Goal: Information Seeking & Learning: Check status

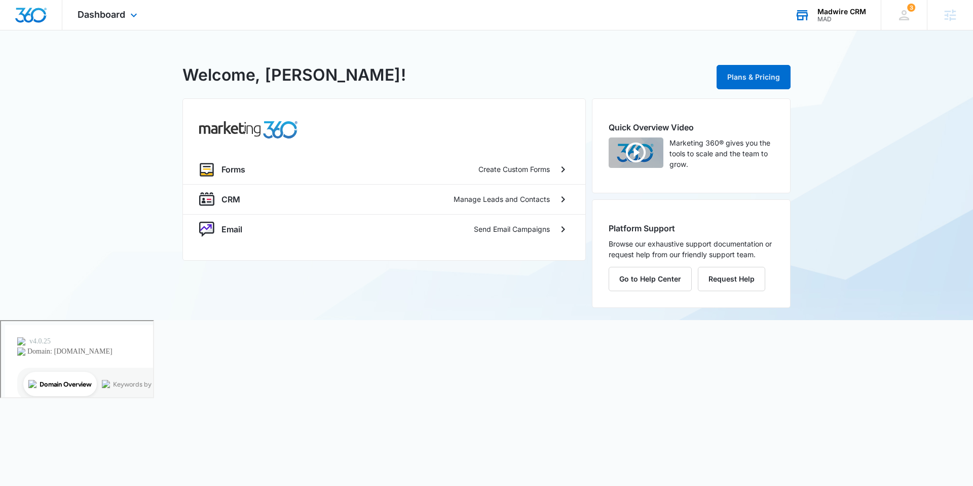
click at [809, 19] on icon at bounding box center [802, 15] width 15 height 15
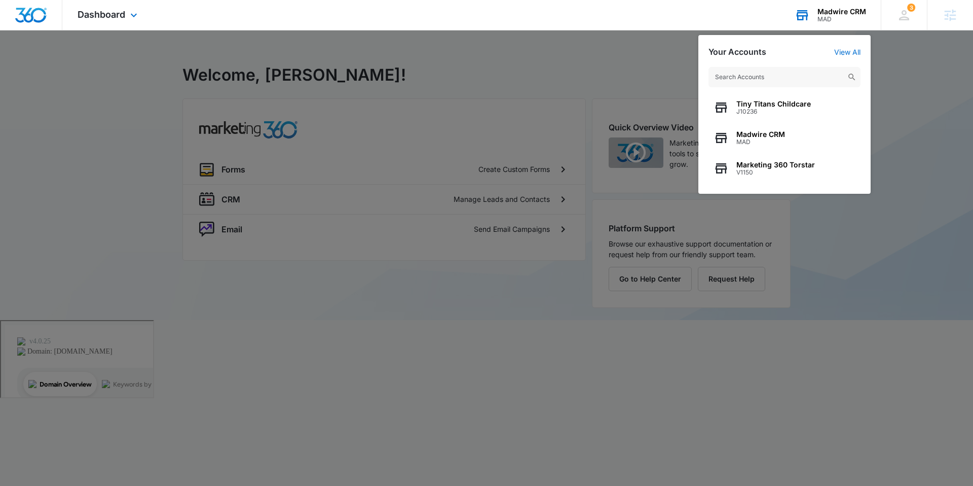
click at [767, 83] on input "text" at bounding box center [785, 77] width 152 height 20
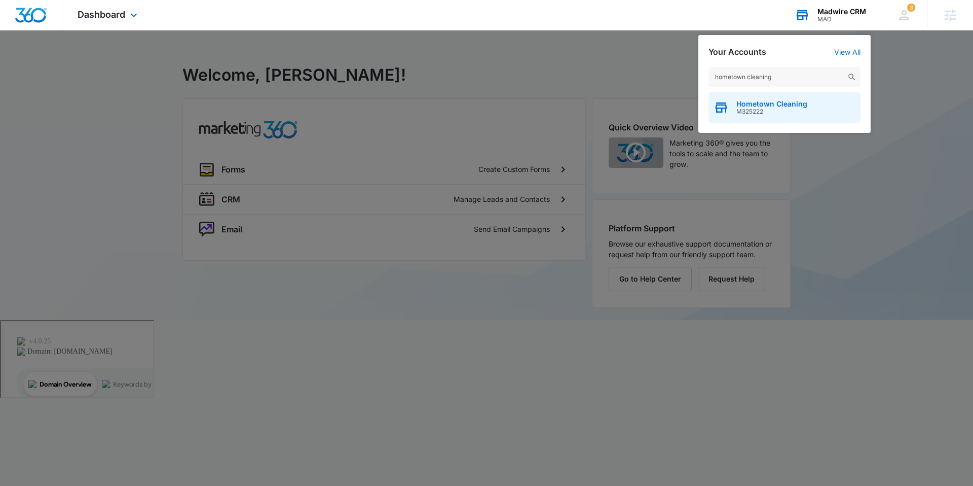
type input "hometown cleaning"
click at [773, 100] on span "Hometown Cleaning" at bounding box center [772, 104] width 71 height 8
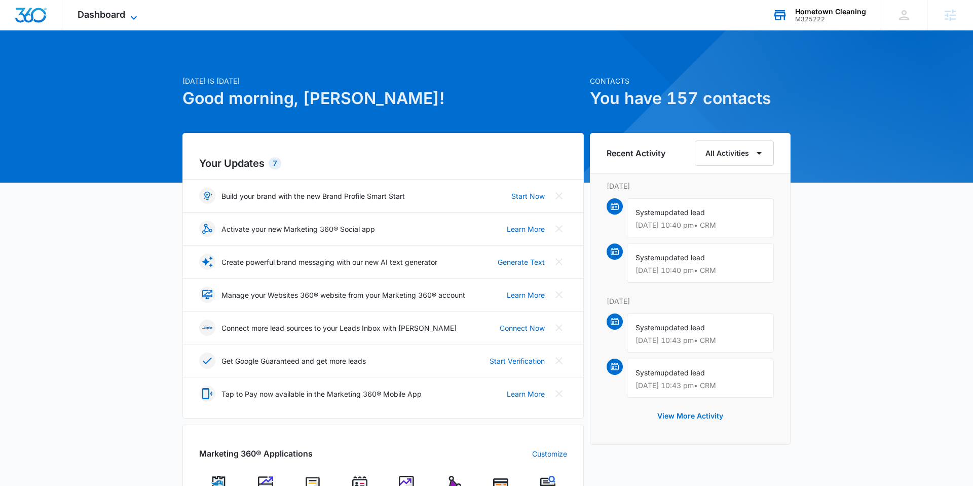
click at [105, 11] on span "Dashboard" at bounding box center [102, 14] width 48 height 11
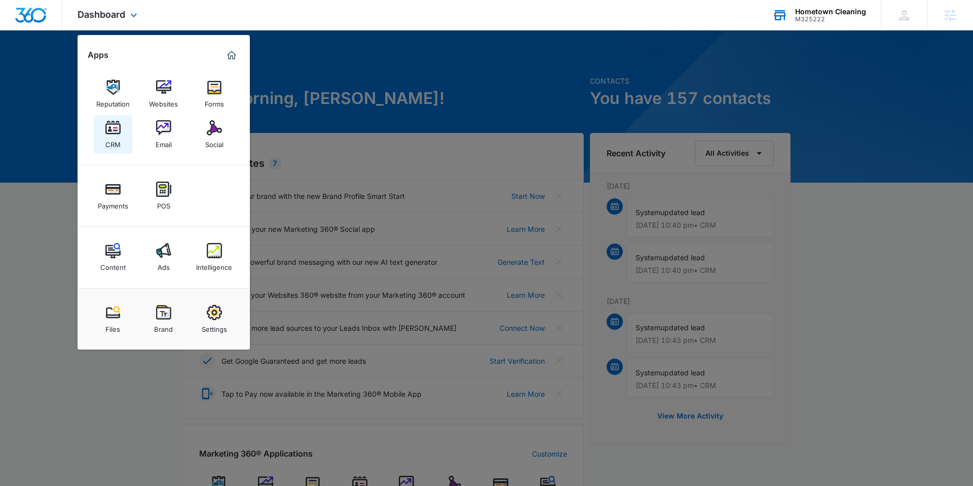
click at [114, 139] on div "CRM" at bounding box center [112, 141] width 15 height 13
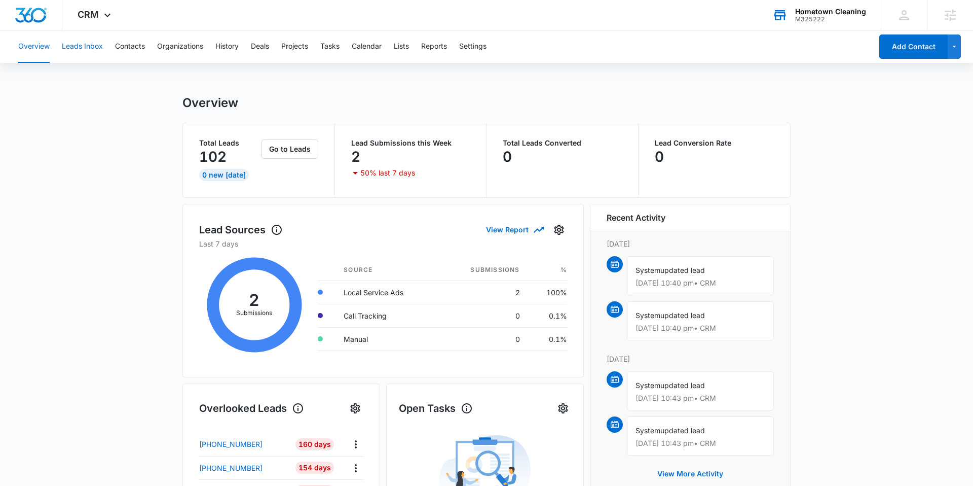
click at [79, 46] on button "Leads Inbox" at bounding box center [82, 46] width 41 height 32
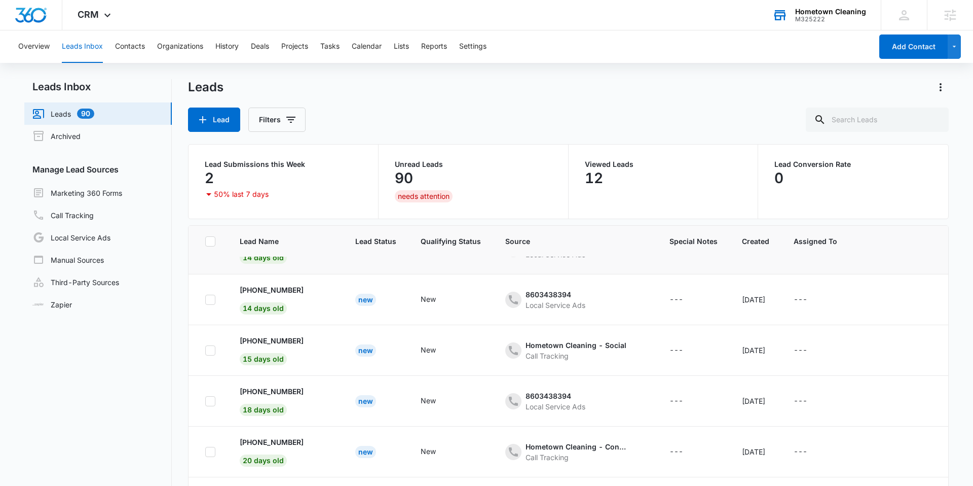
scroll to position [187, 0]
click at [88, 238] on link "Local Service Ads" at bounding box center [71, 237] width 78 height 12
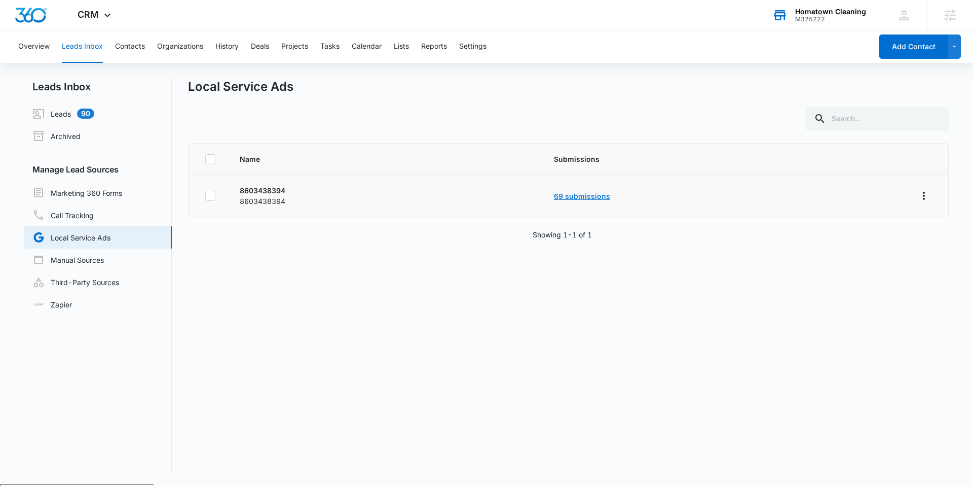
click at [571, 198] on link "69 submissions" at bounding box center [582, 196] width 56 height 9
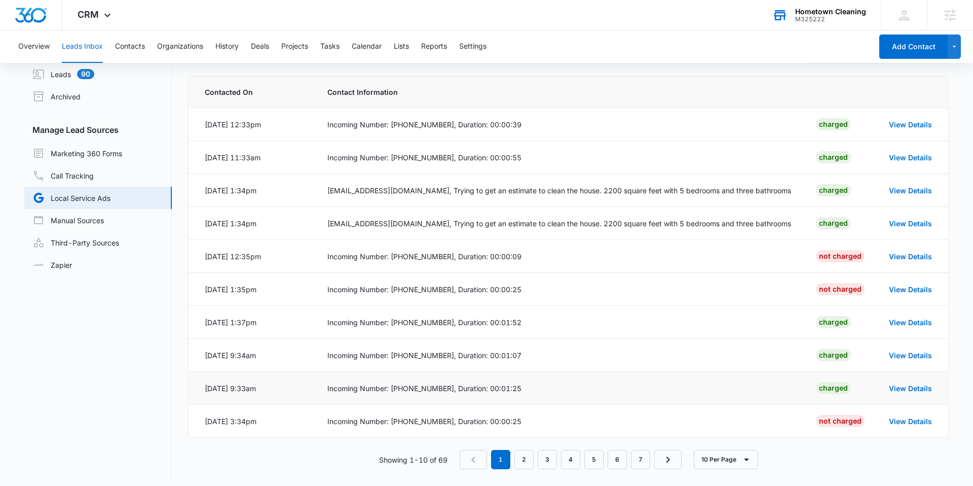
scroll to position [39, 0]
click at [93, 153] on link "Marketing 360 Forms" at bounding box center [77, 154] width 90 height 12
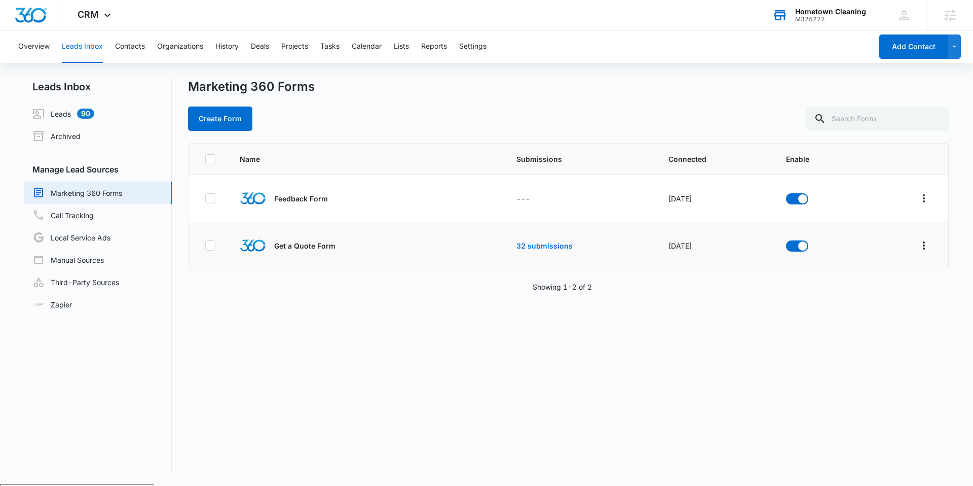
click at [523, 251] on td "32 submissions" at bounding box center [580, 245] width 152 height 47
click at [531, 247] on link "32 submissions" at bounding box center [545, 245] width 56 height 9
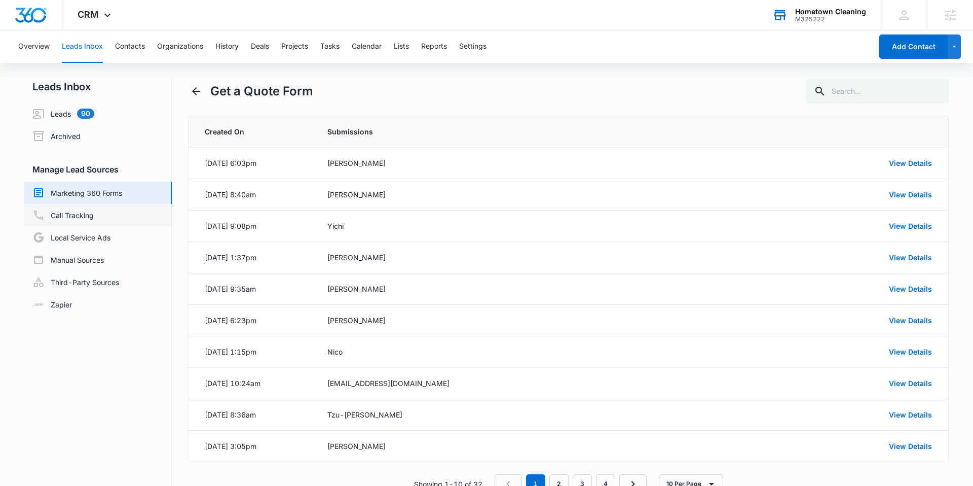
click at [89, 216] on link "Call Tracking" at bounding box center [62, 215] width 61 height 12
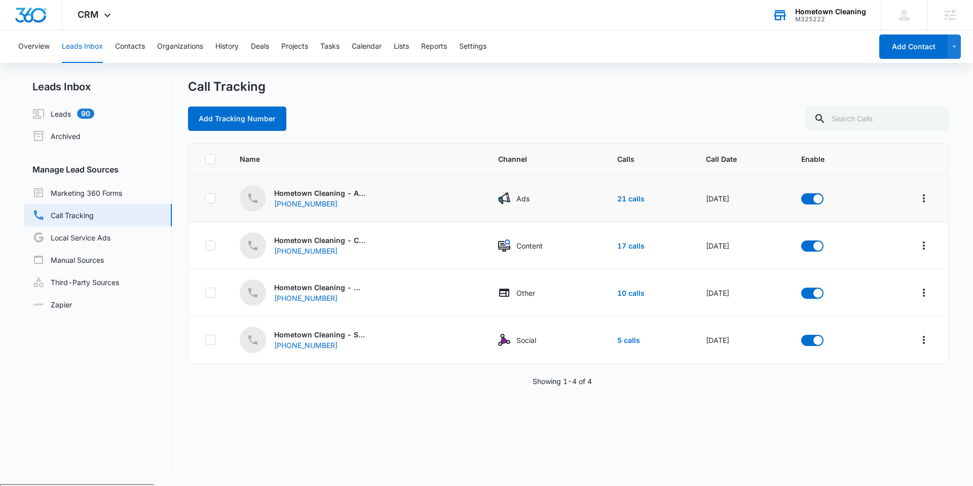
click at [352, 194] on p "Hometown Cleaning - Ads" at bounding box center [319, 193] width 91 height 11
click at [623, 201] on link "21 calls" at bounding box center [630, 198] width 27 height 9
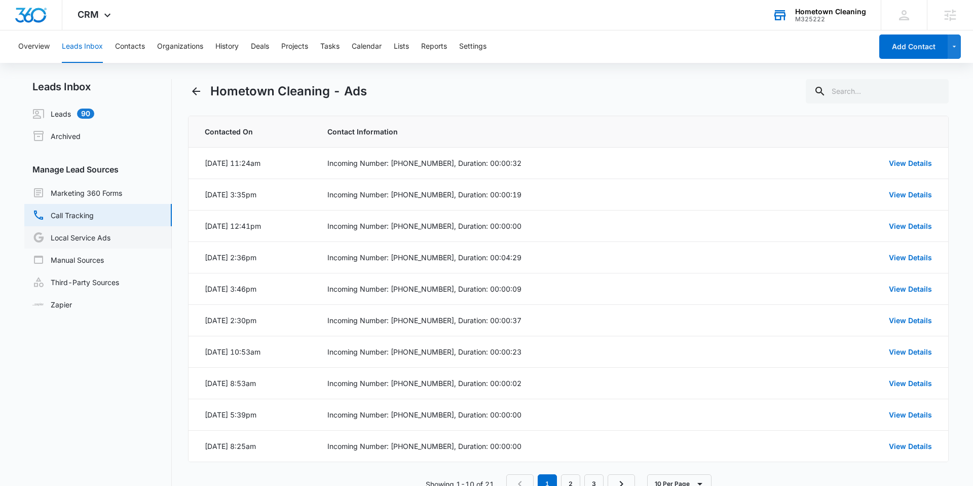
click at [98, 233] on link "Local Service Ads" at bounding box center [71, 237] width 78 height 12
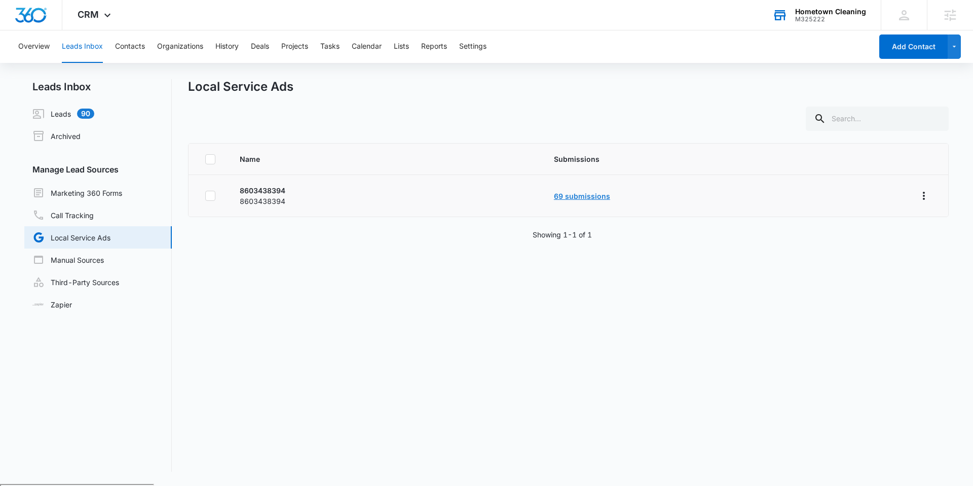
click at [573, 198] on link "69 submissions" at bounding box center [582, 196] width 56 height 9
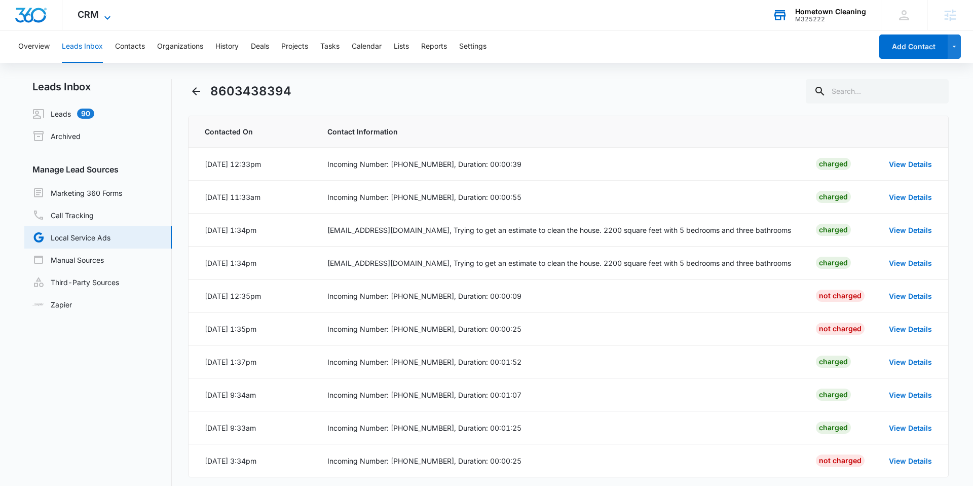
click at [101, 16] on icon at bounding box center [107, 18] width 12 height 12
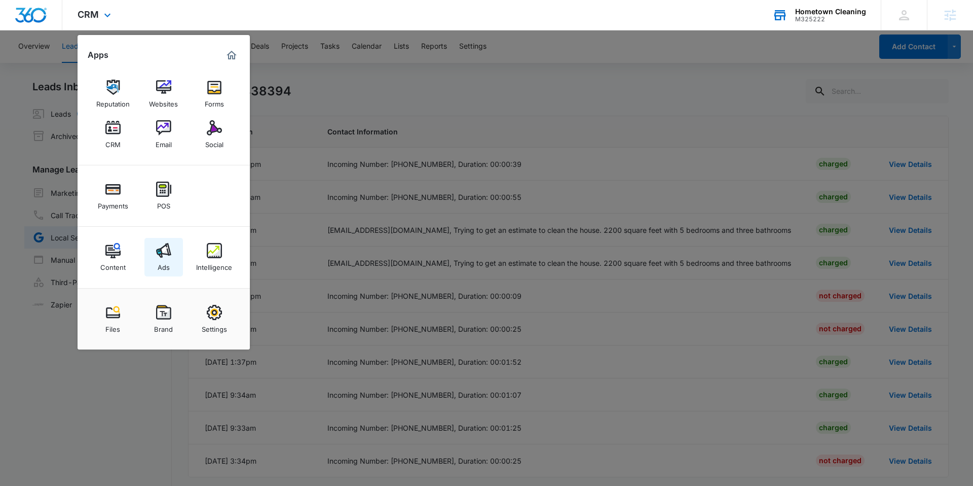
click at [166, 263] on div "Ads" at bounding box center [164, 264] width 12 height 13
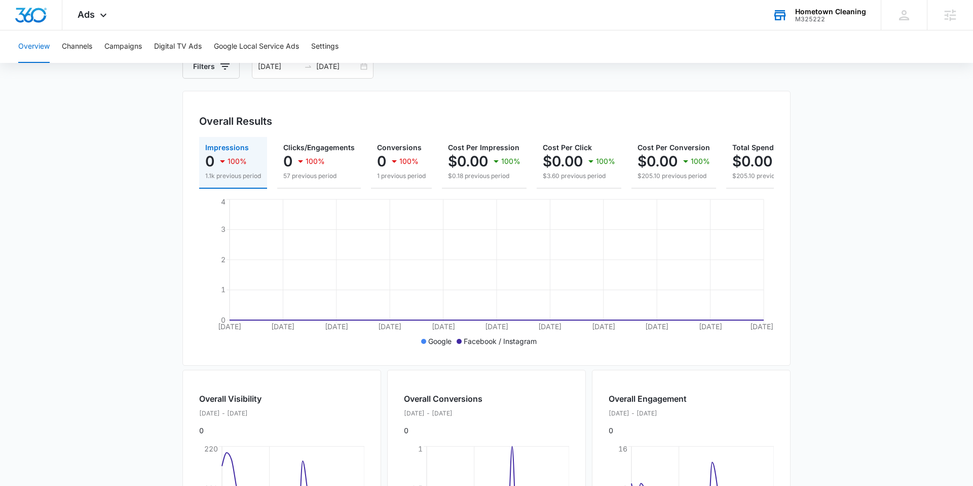
scroll to position [58, 0]
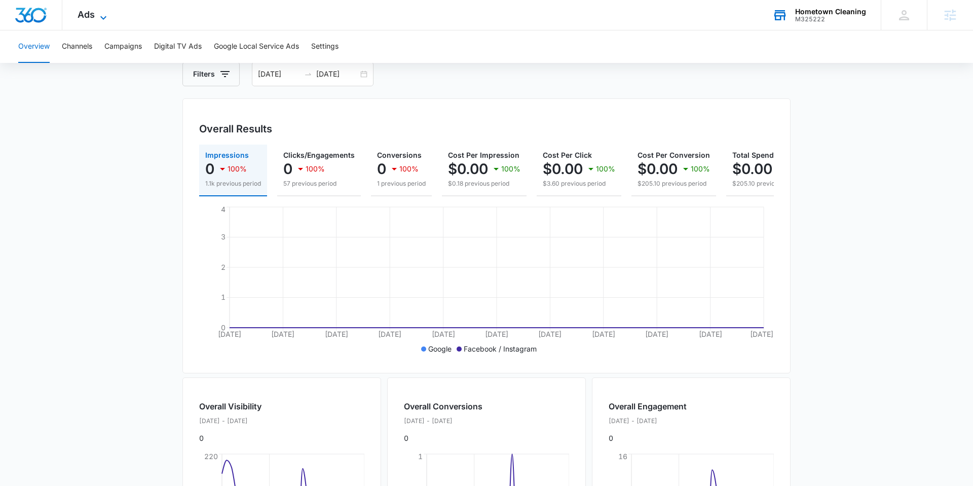
click at [102, 19] on icon at bounding box center [103, 18] width 12 height 12
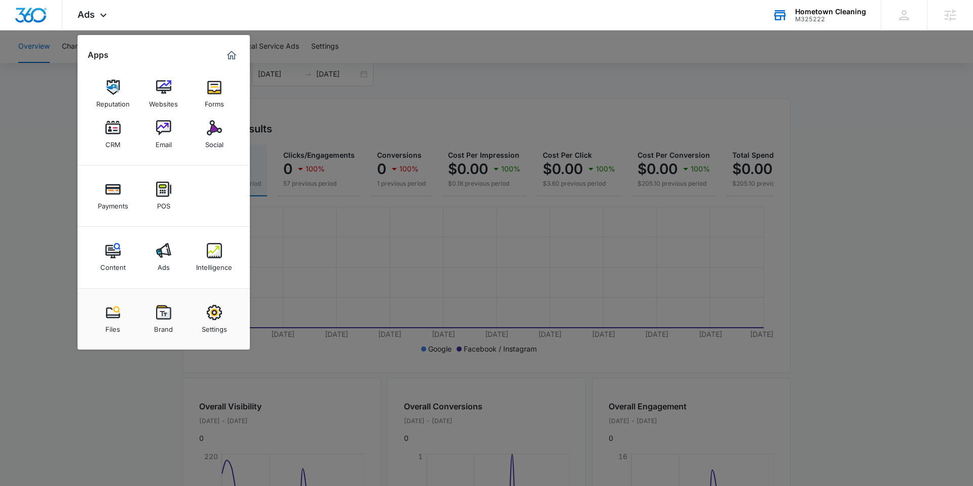
click at [310, 89] on div at bounding box center [486, 243] width 973 height 486
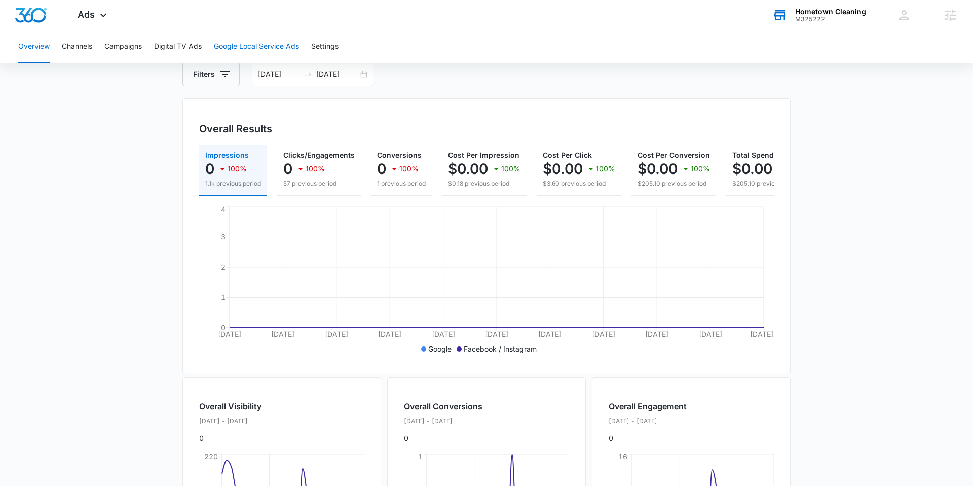
click at [244, 44] on button "Google Local Service Ads" at bounding box center [256, 46] width 85 height 32
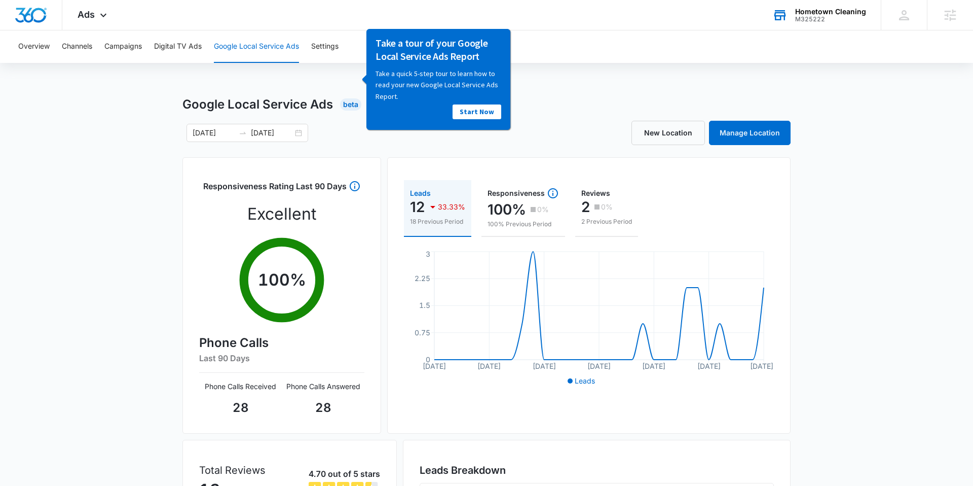
click at [538, 100] on div "Google Local Service Ads Beta" at bounding box center [487, 104] width 608 height 18
click at [93, 15] on span "Ads" at bounding box center [86, 14] width 17 height 11
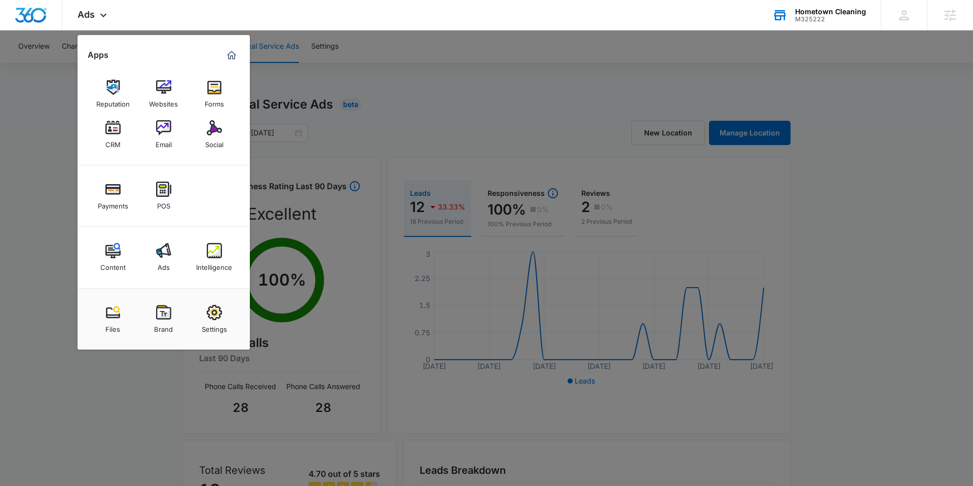
click at [49, 238] on div at bounding box center [486, 243] width 973 height 486
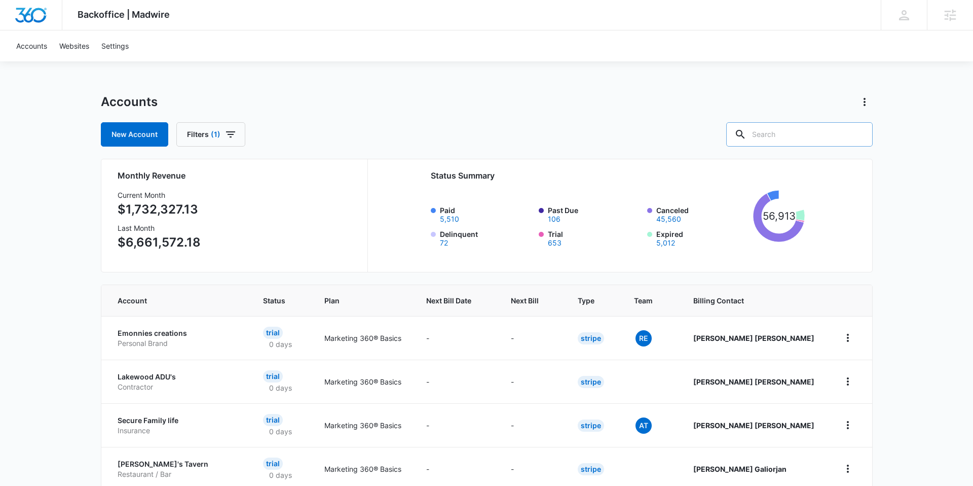
click at [797, 131] on input "text" at bounding box center [799, 134] width 147 height 24
type input "hometown cleaning"
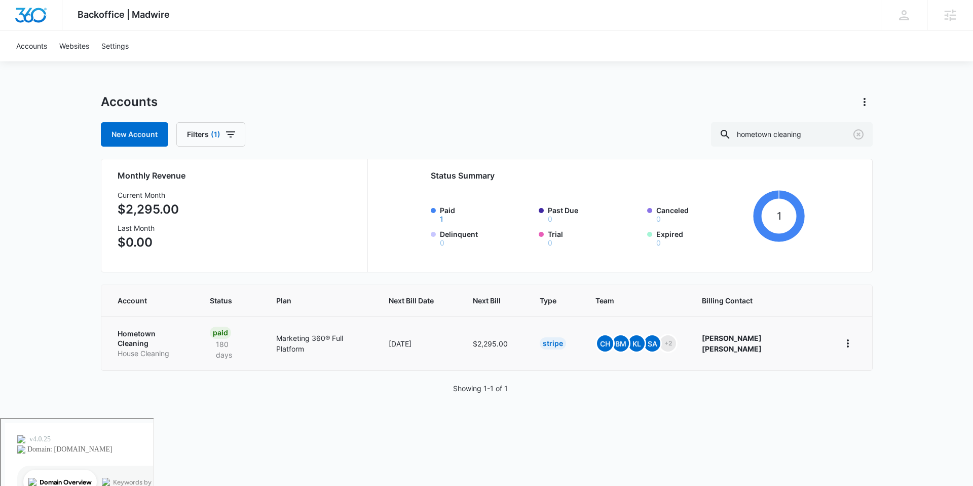
click at [165, 330] on p "Hometown Cleaning" at bounding box center [152, 339] width 68 height 20
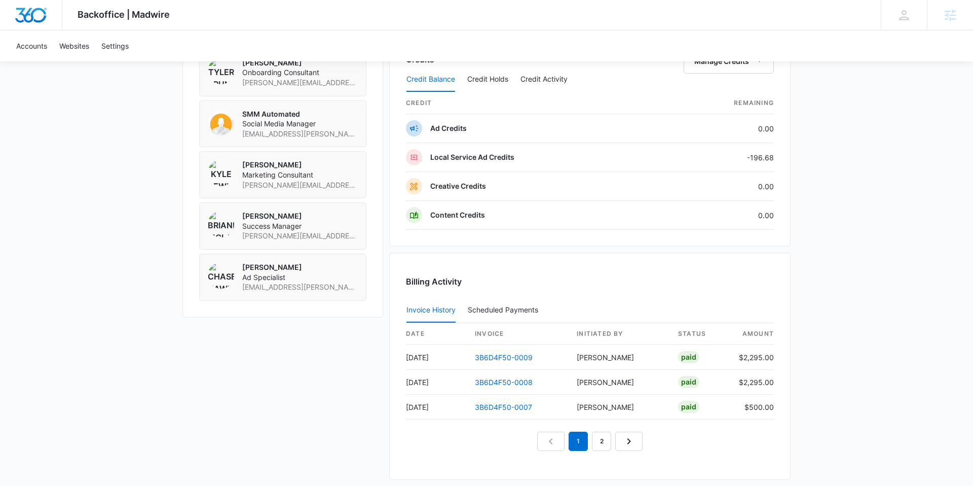
scroll to position [809, 0]
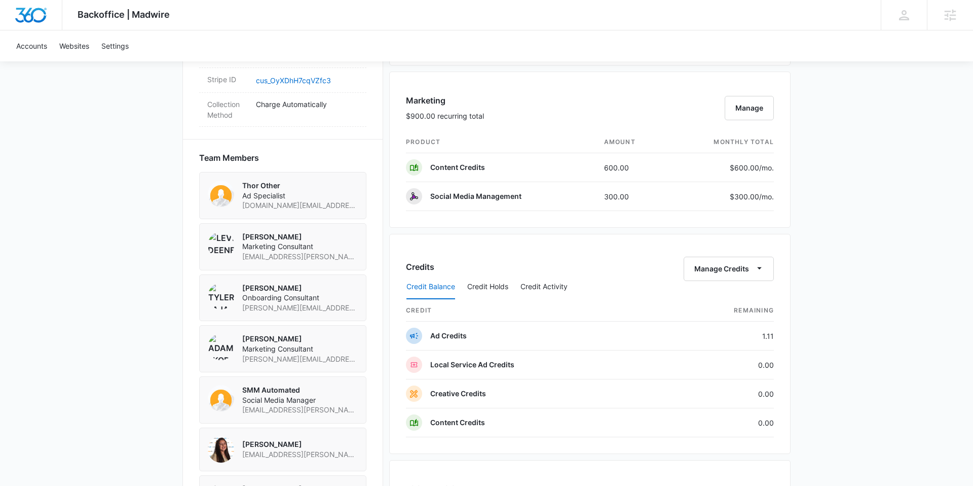
scroll to position [632, 0]
drag, startPoint x: 474, startPoint y: 337, endPoint x: 417, endPoint y: 333, distance: 56.9
click at [417, 333] on td "Ad Credits" at bounding box center [536, 334] width 261 height 29
drag, startPoint x: 526, startPoint y: 365, endPoint x: 417, endPoint y: 358, distance: 109.2
click at [417, 358] on td "Local Service Ad Credits" at bounding box center [536, 363] width 261 height 29
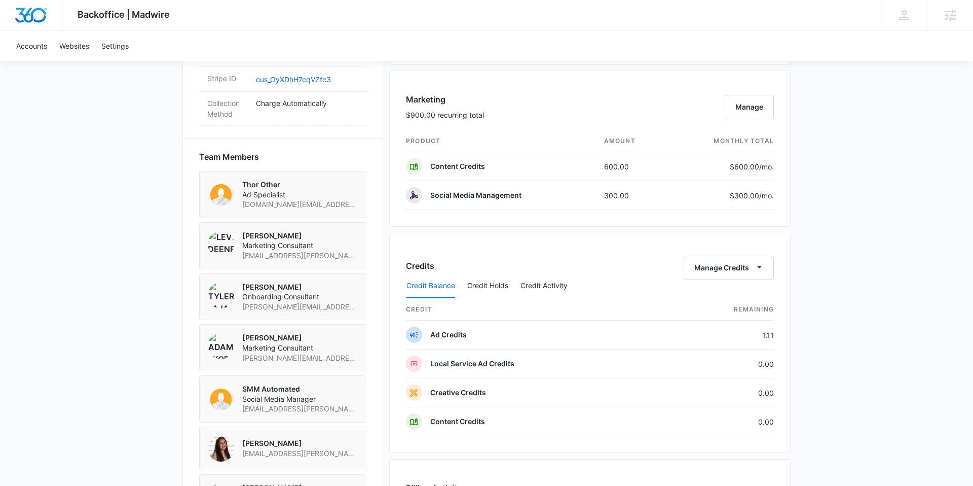
click at [799, 340] on div "Backoffice | Madwire Apps Settings BM Brianna McLatchie brianna.mclatchie@madwi…" at bounding box center [486, 91] width 973 height 1447
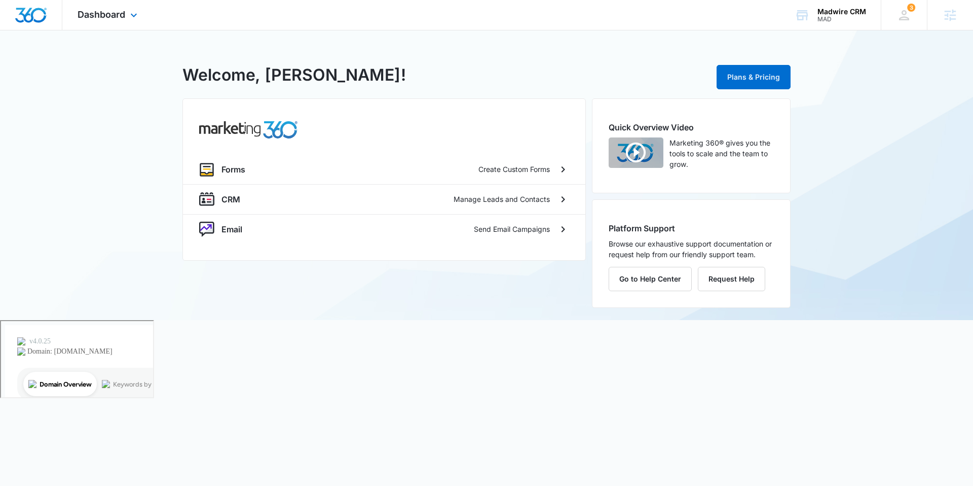
click at [102, 21] on div "Dashboard Apps Forms CRM Email Settings" at bounding box center [108, 15] width 93 height 30
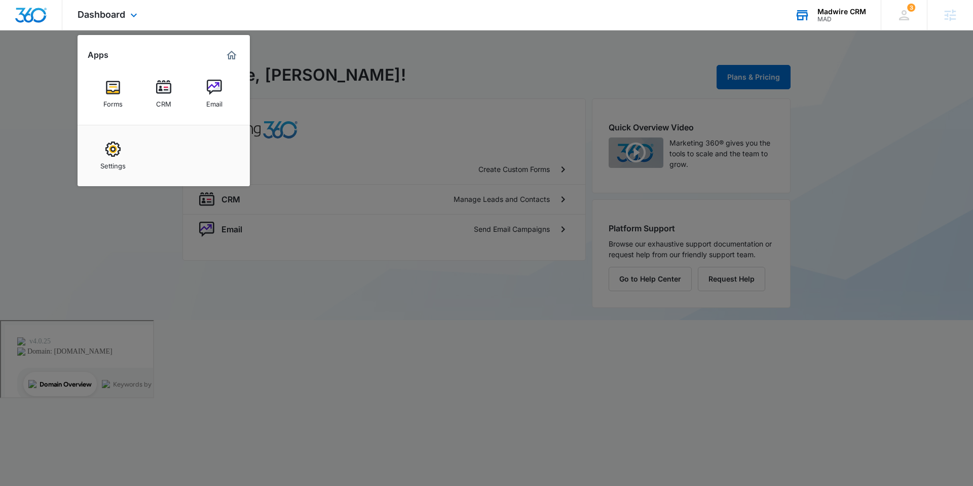
click at [834, 16] on div "MAD" at bounding box center [842, 19] width 49 height 7
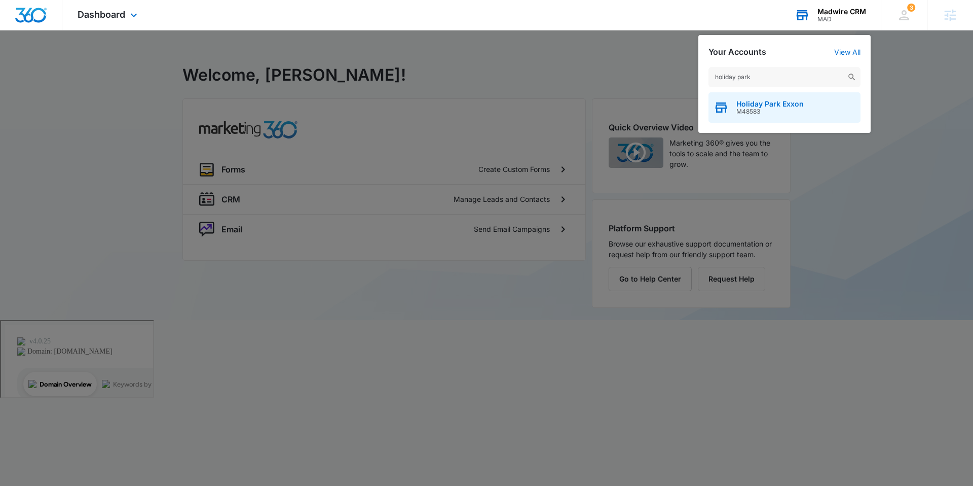
type input "holiday park"
click at [763, 108] on span "M48583" at bounding box center [770, 111] width 67 height 7
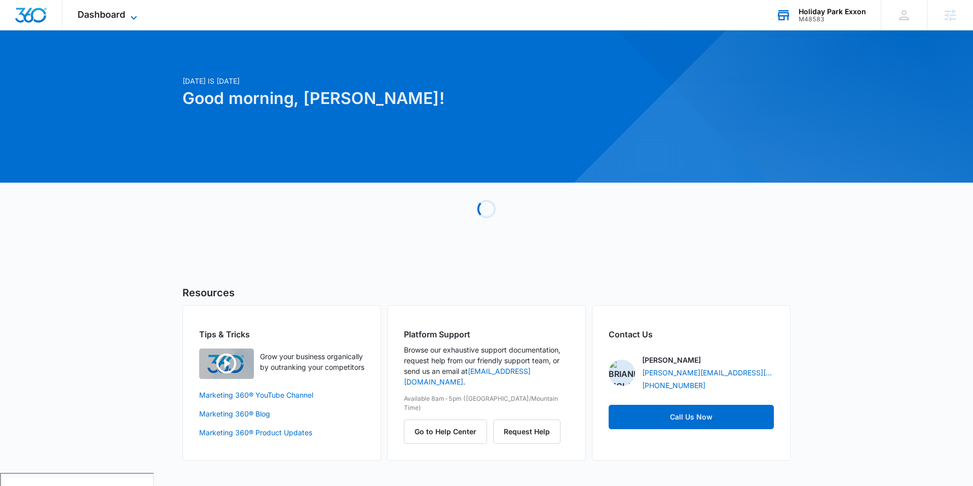
click at [115, 17] on span "Dashboard" at bounding box center [102, 14] width 48 height 11
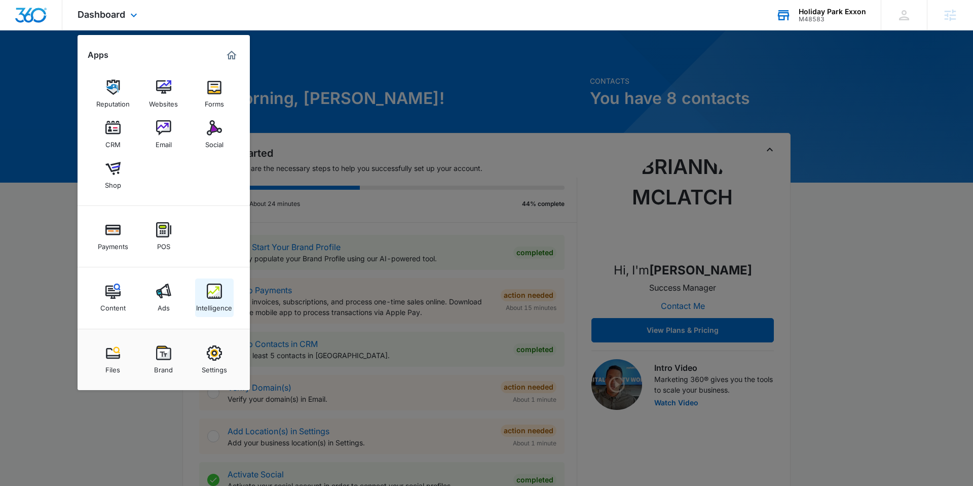
click at [214, 299] on div "Intelligence" at bounding box center [214, 305] width 36 height 13
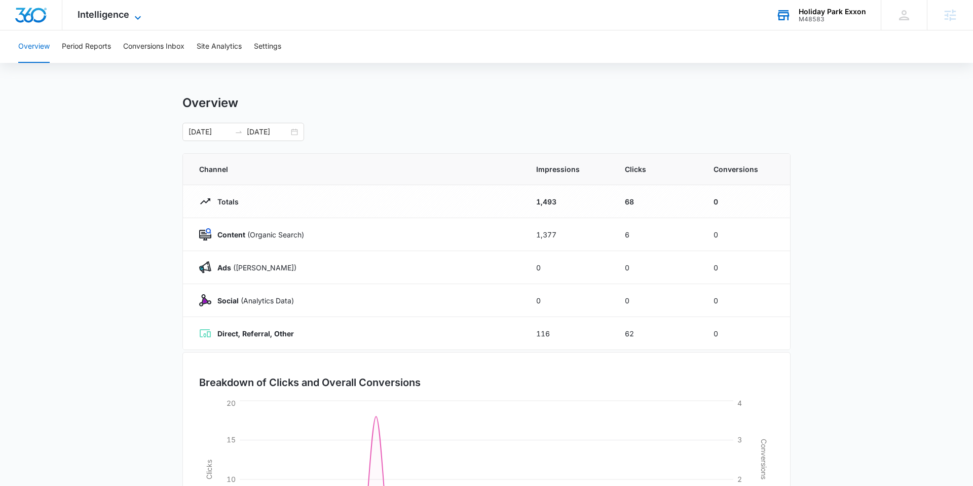
click at [122, 18] on span "Intelligence" at bounding box center [104, 14] width 52 height 11
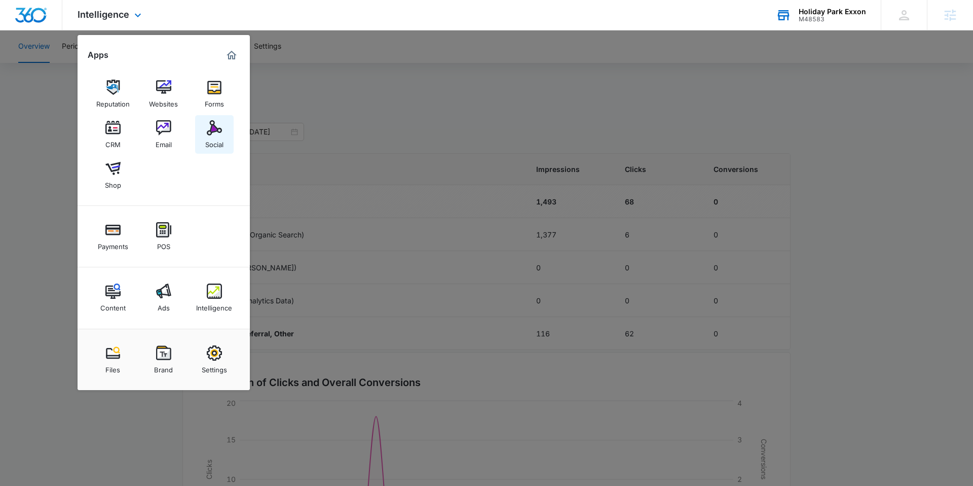
click at [219, 141] on div "Social" at bounding box center [214, 141] width 18 height 13
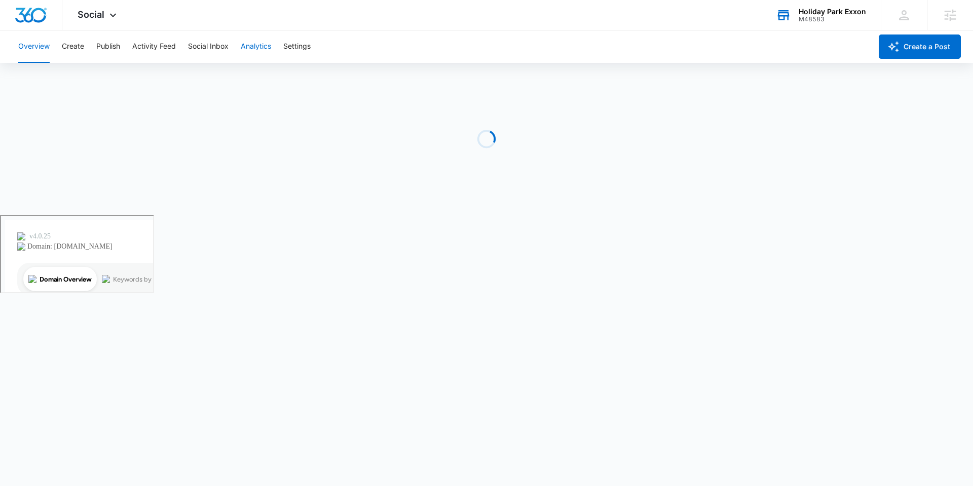
click at [260, 49] on button "Analytics" at bounding box center [256, 46] width 30 height 32
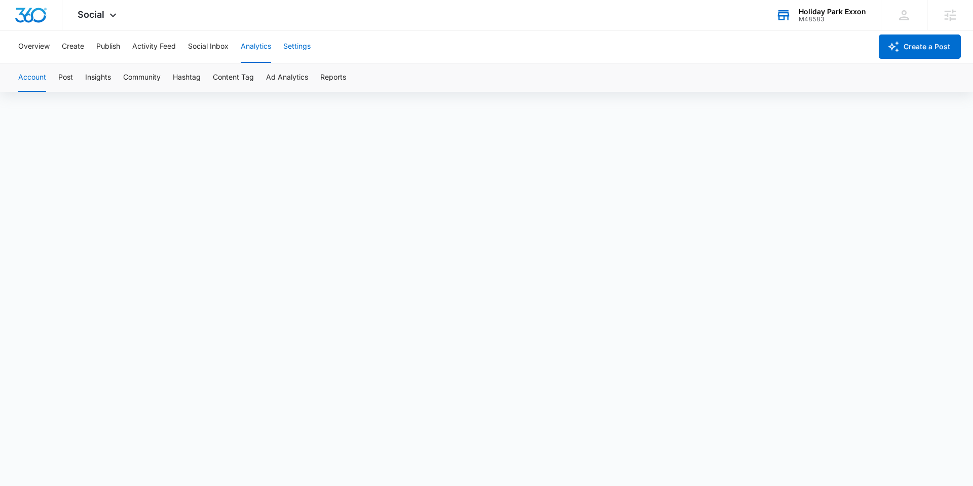
click at [299, 51] on button "Settings" at bounding box center [296, 46] width 27 height 32
click at [254, 47] on button "Analytics" at bounding box center [256, 46] width 30 height 32
click at [103, 18] on span "Social" at bounding box center [91, 14] width 27 height 11
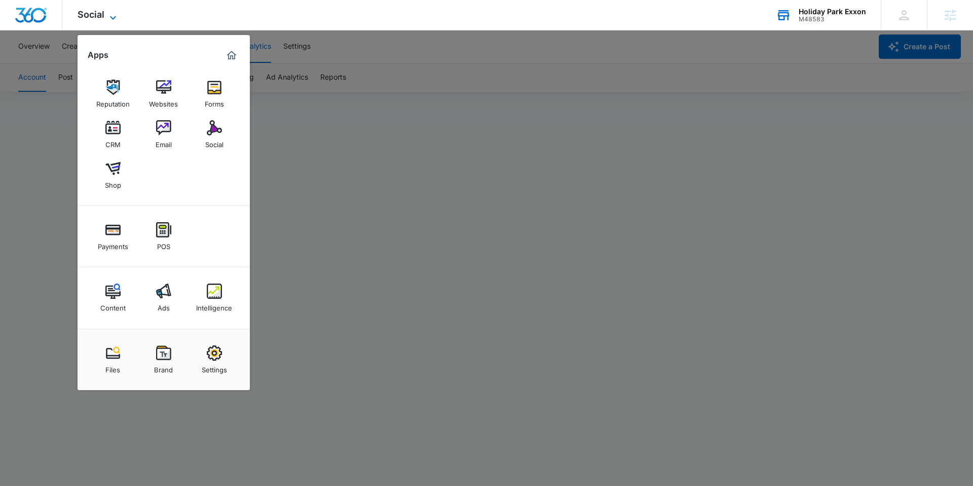
click at [92, 14] on span "Social" at bounding box center [91, 14] width 27 height 11
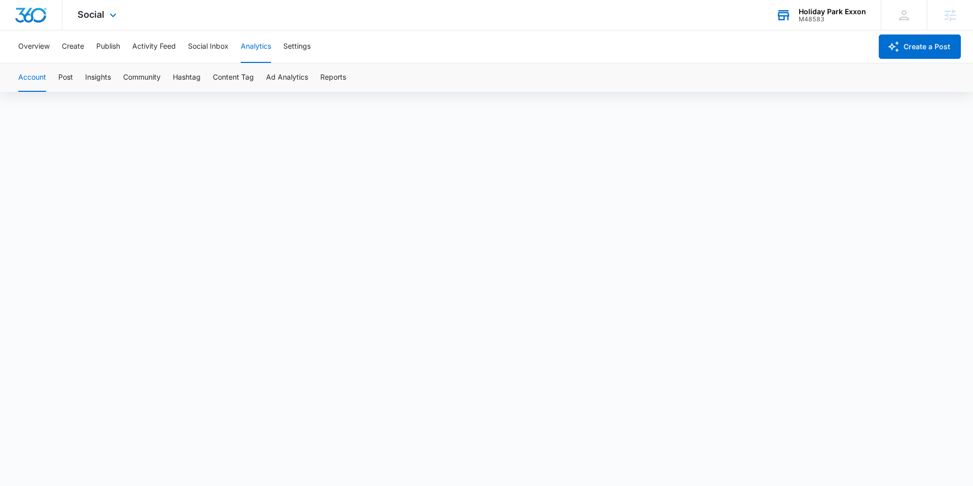
click at [104, 16] on div "Social Apps Reputation Websites Forms CRM Email Social Shop Payments POS Conten…" at bounding box center [98, 15] width 72 height 30
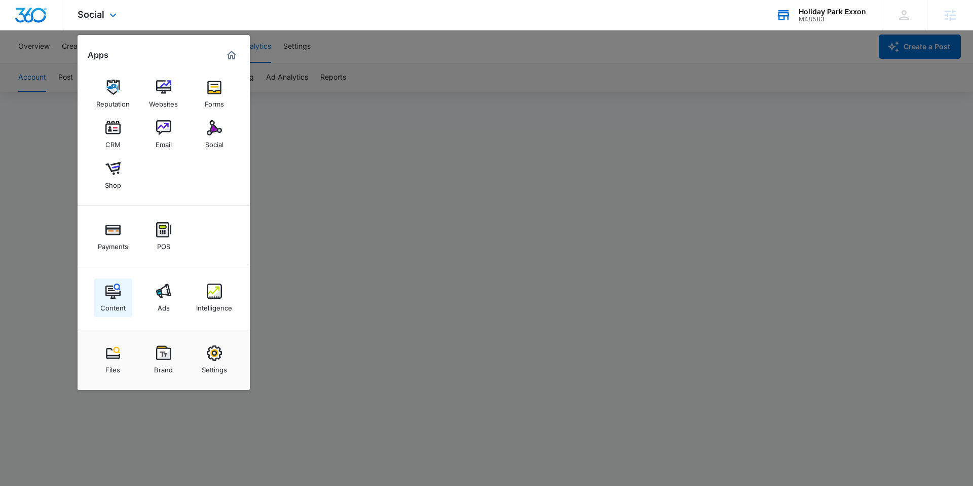
click at [107, 301] on div "Content" at bounding box center [112, 305] width 25 height 13
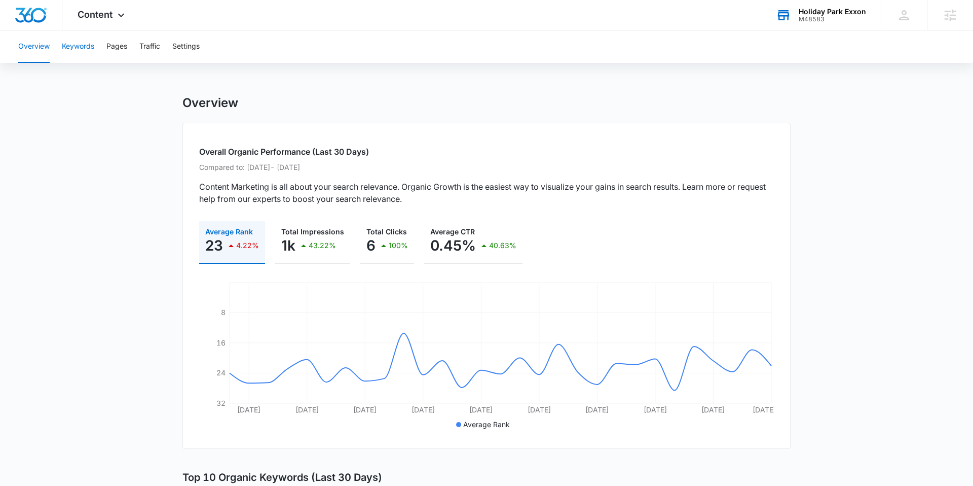
click at [85, 53] on button "Keywords" at bounding box center [78, 46] width 32 height 32
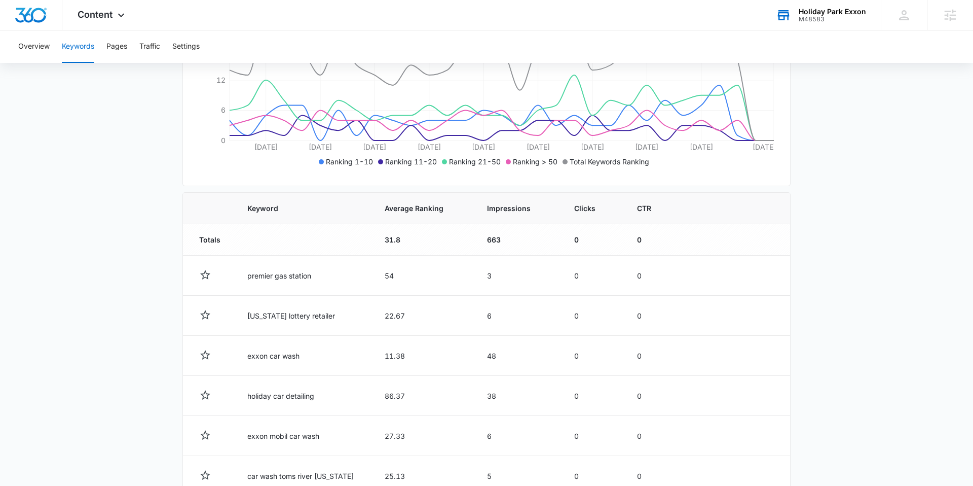
scroll to position [227, 0]
click at [113, 16] on div "Content Apps Reputation Websites Forms CRM Email Social Shop Payments POS Conte…" at bounding box center [102, 15] width 80 height 30
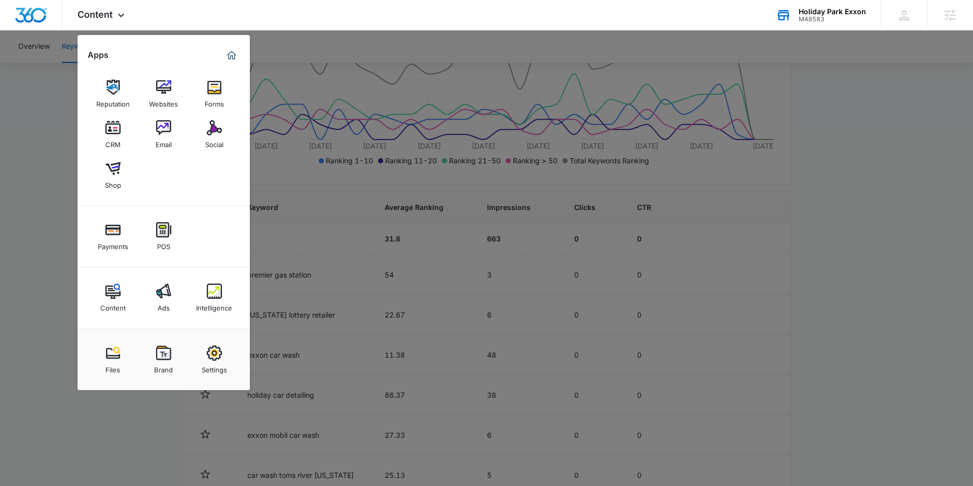
click at [318, 261] on div at bounding box center [486, 243] width 973 height 486
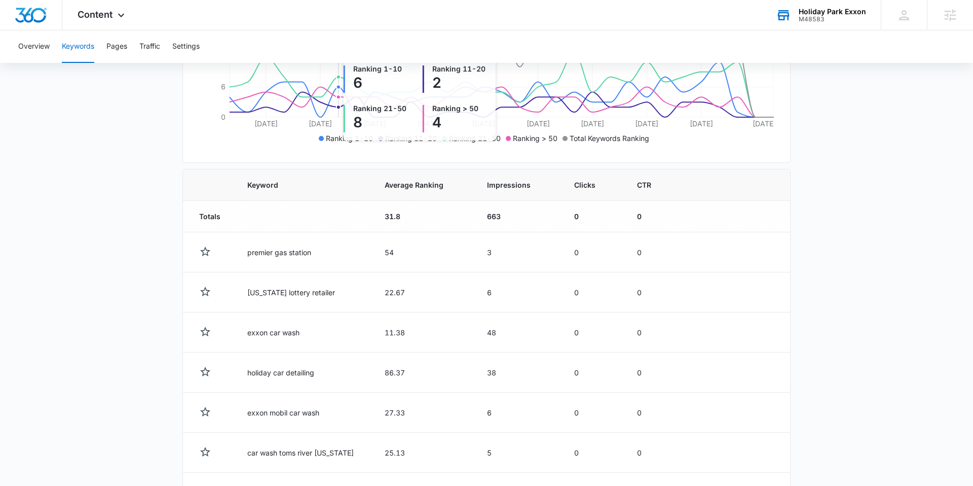
scroll to position [333, 0]
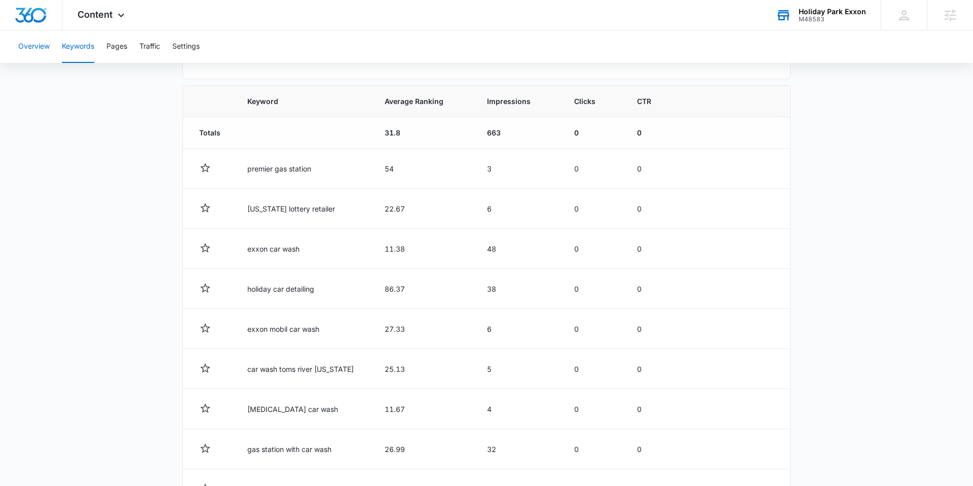
click at [25, 48] on button "Overview" at bounding box center [33, 46] width 31 height 32
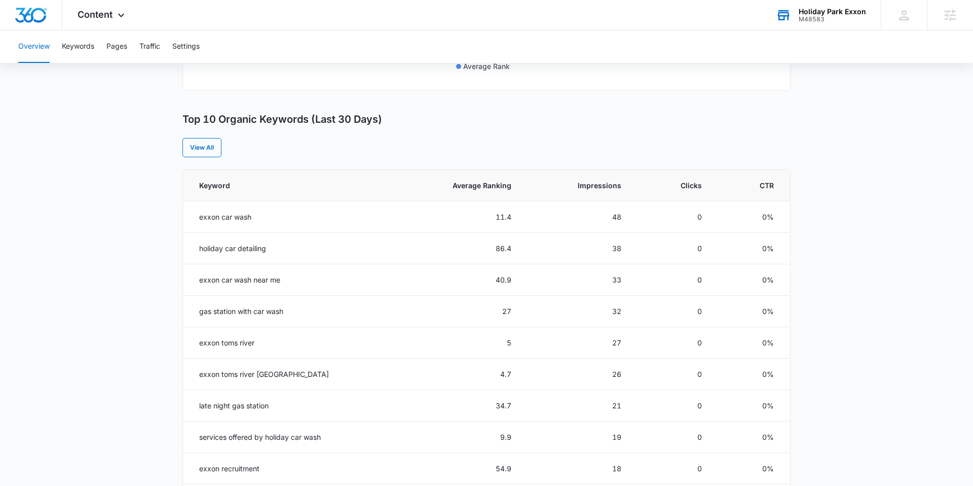
scroll to position [359, 0]
click at [494, 179] on span "Average Ranking" at bounding box center [465, 184] width 91 height 11
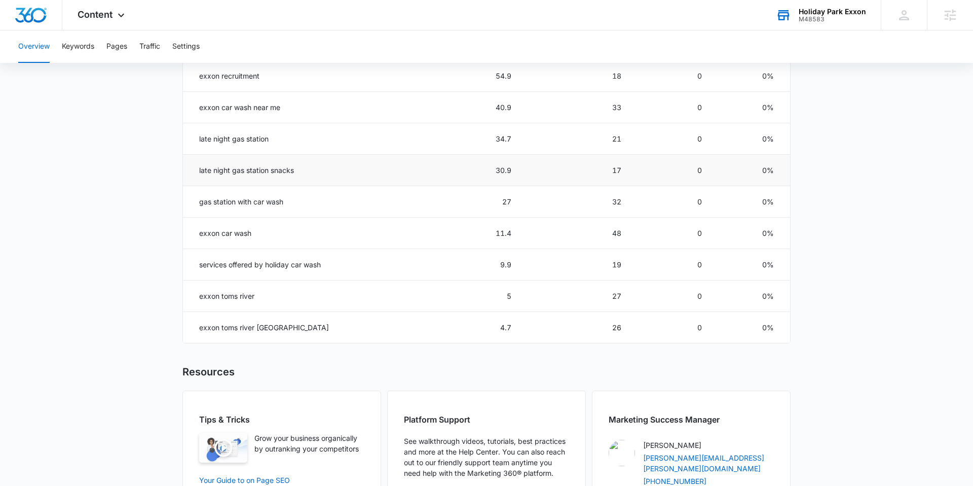
scroll to position [531, 0]
click at [113, 13] on div "Content Apps Reputation Websites Forms CRM Email Social Shop Payments POS Conte…" at bounding box center [102, 15] width 80 height 30
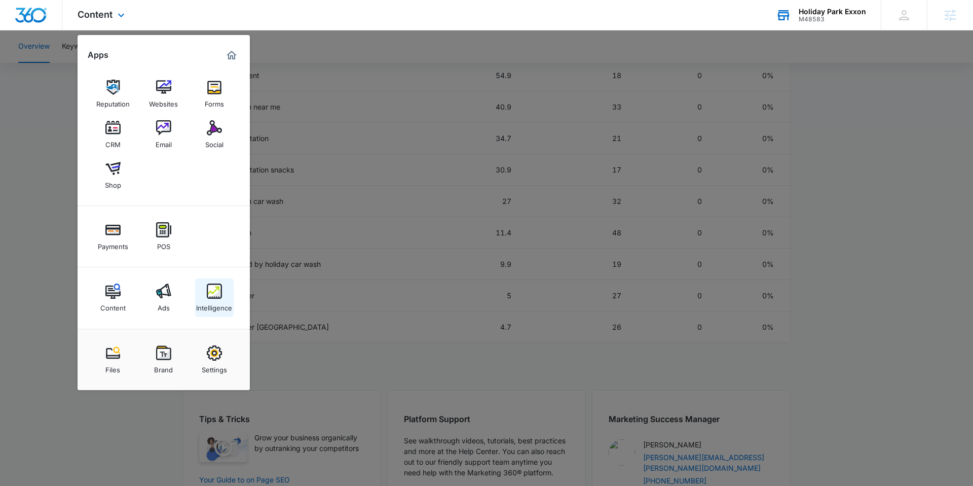
click at [209, 305] on div "Intelligence" at bounding box center [214, 305] width 36 height 13
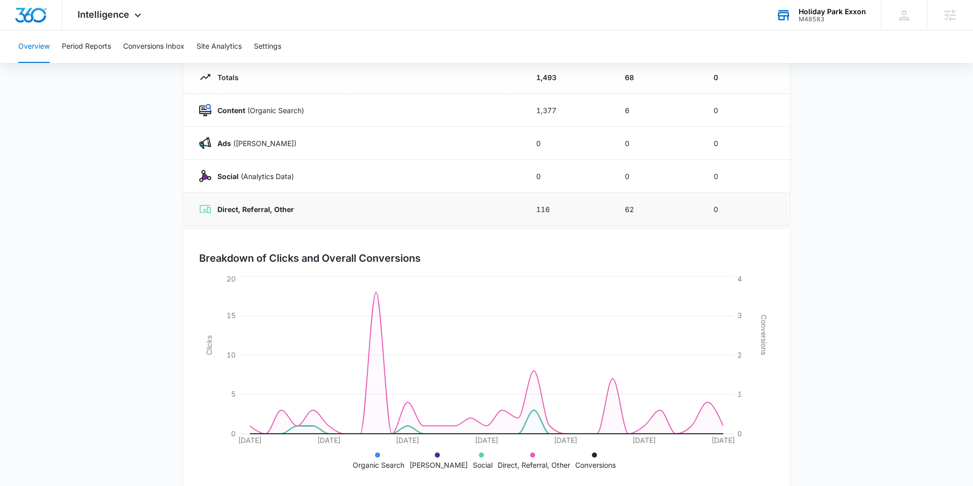
scroll to position [142, 0]
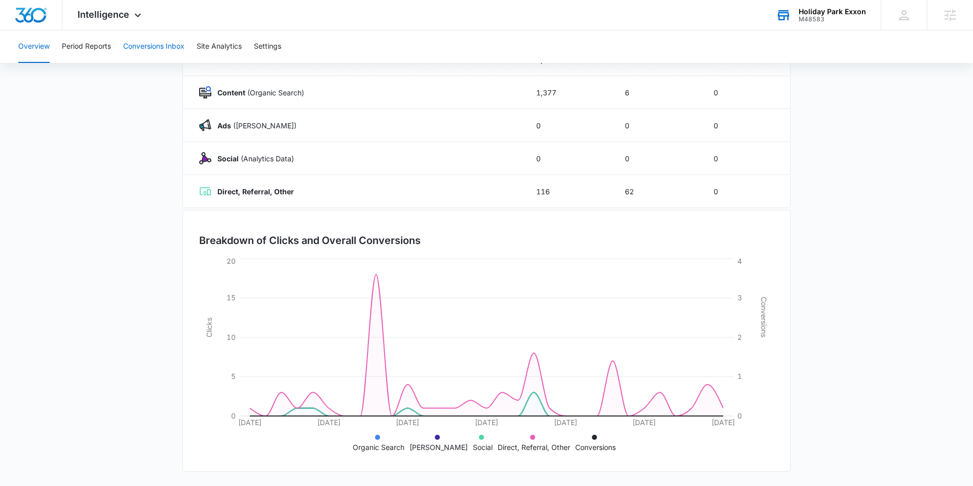
click at [146, 47] on button "Conversions Inbox" at bounding box center [153, 46] width 61 height 32
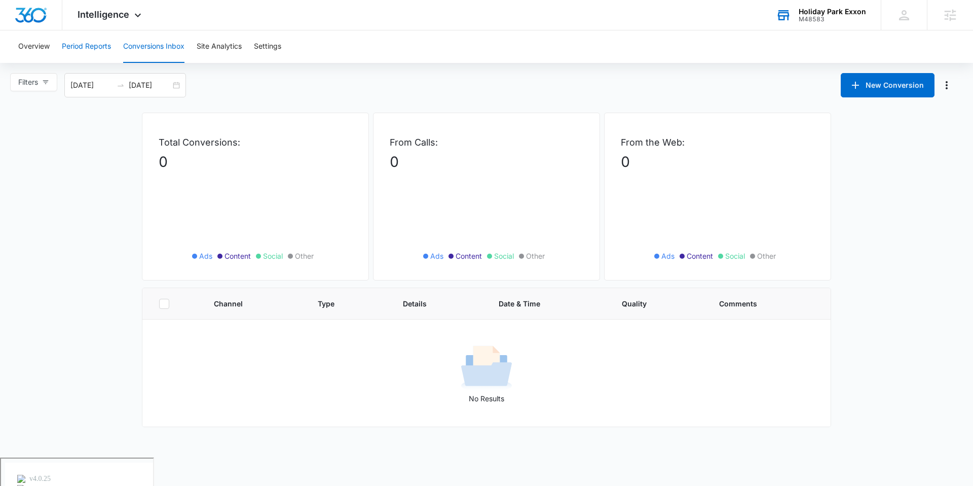
click at [78, 51] on button "Period Reports" at bounding box center [86, 46] width 49 height 32
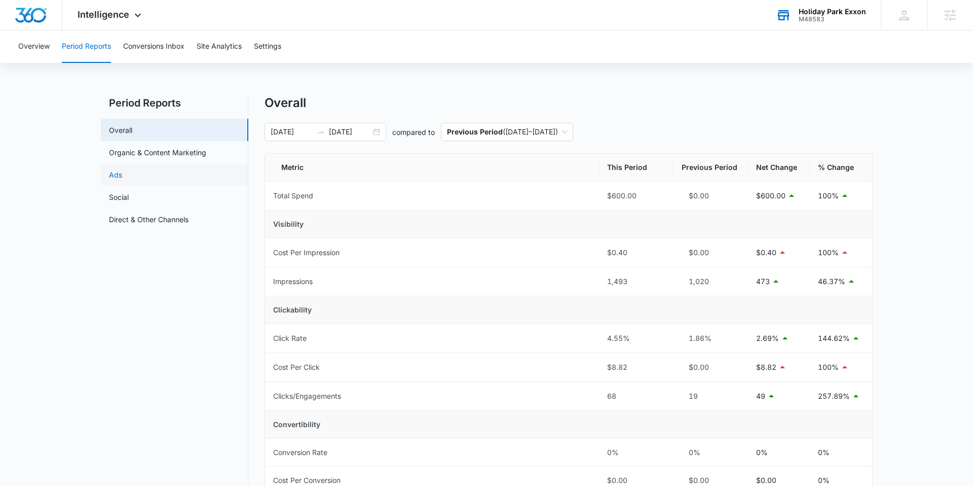
click at [122, 179] on link "Ads" at bounding box center [115, 174] width 13 height 11
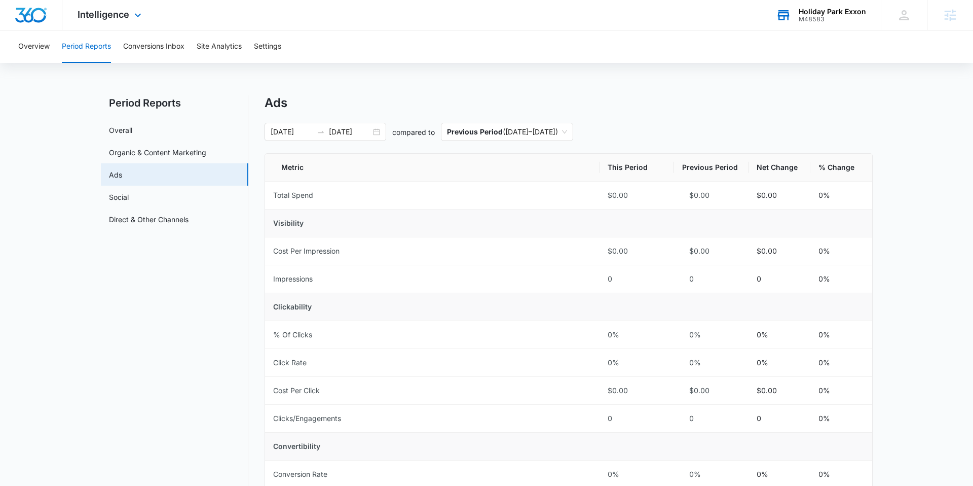
click at [129, 23] on div "Intelligence Apps Reputation Websites Forms CRM Email Social Shop Payments POS …" at bounding box center [110, 15] width 97 height 30
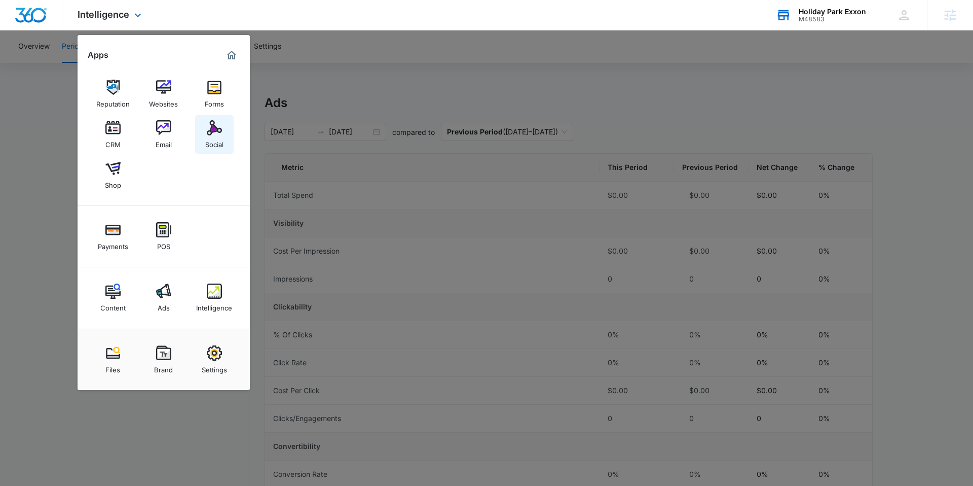
click at [221, 138] on div "Social" at bounding box center [214, 141] width 18 height 13
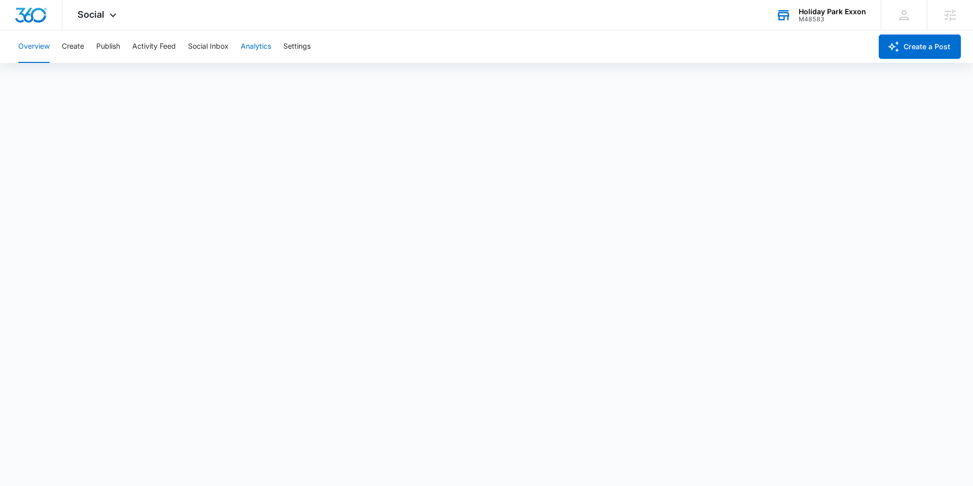
click at [256, 47] on button "Analytics" at bounding box center [256, 46] width 30 height 32
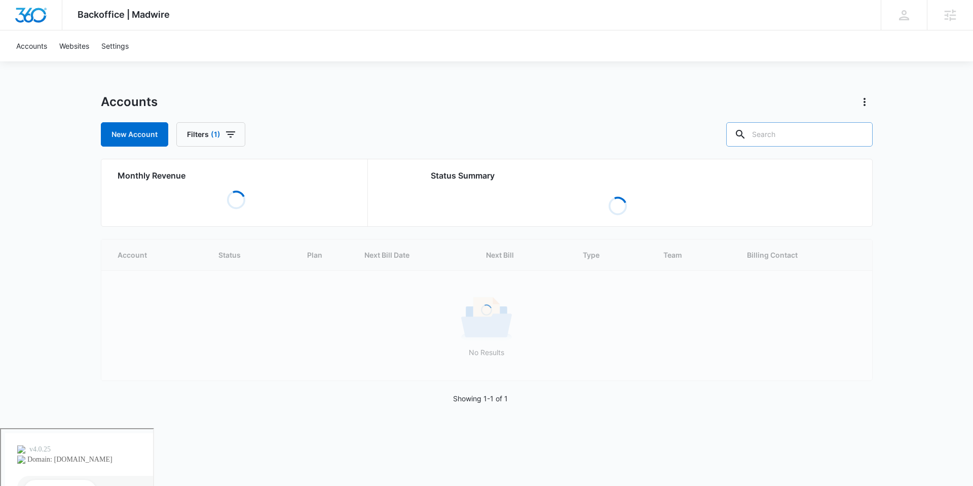
click at [788, 136] on input "text" at bounding box center [799, 134] width 147 height 24
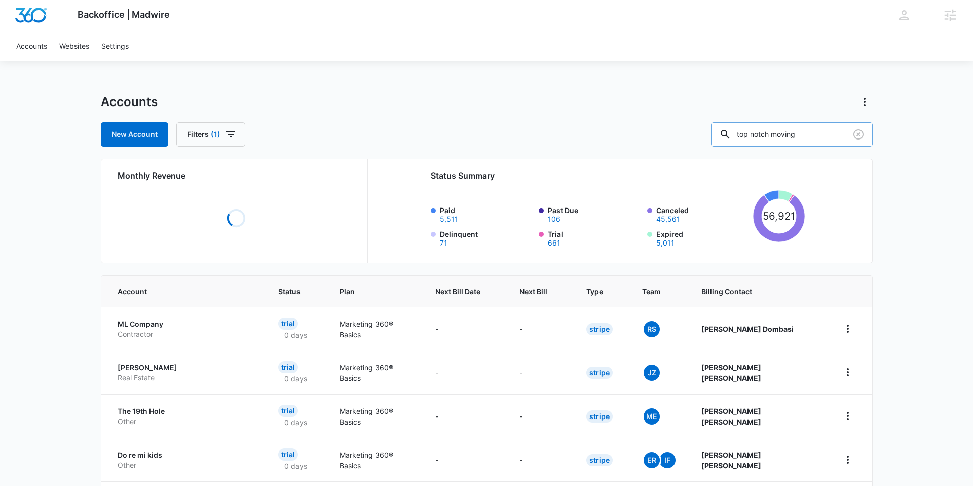
type input "top notch moving"
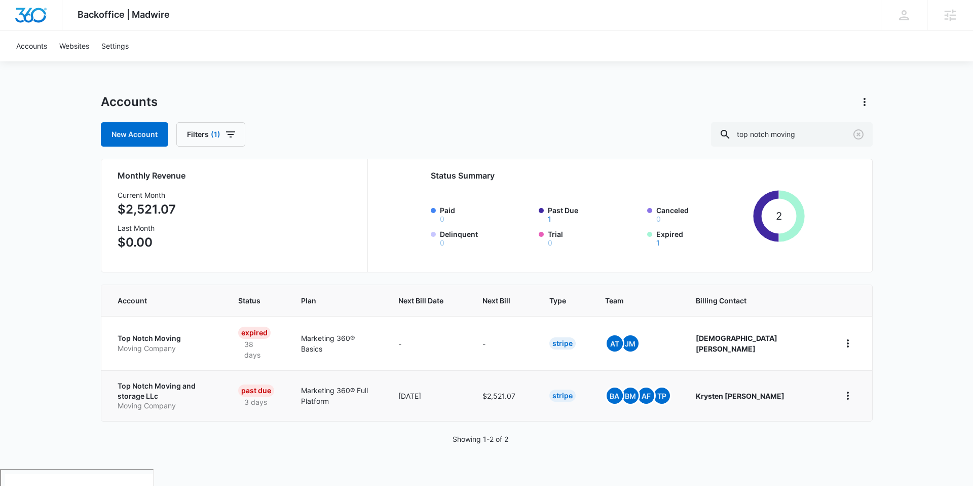
click at [183, 381] on p "Top Notch Moving and storage LLc" at bounding box center [166, 391] width 97 height 20
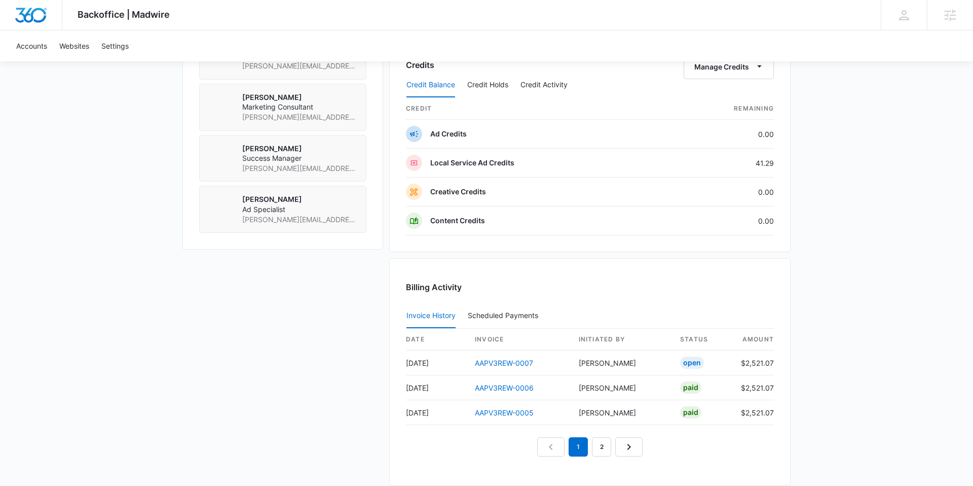
scroll to position [834, 0]
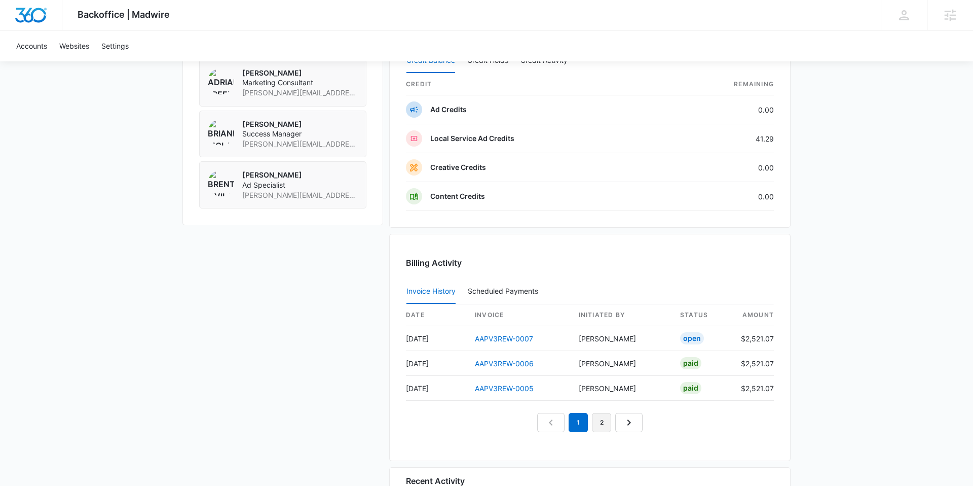
click at [598, 425] on link "2" at bounding box center [601, 422] width 19 height 19
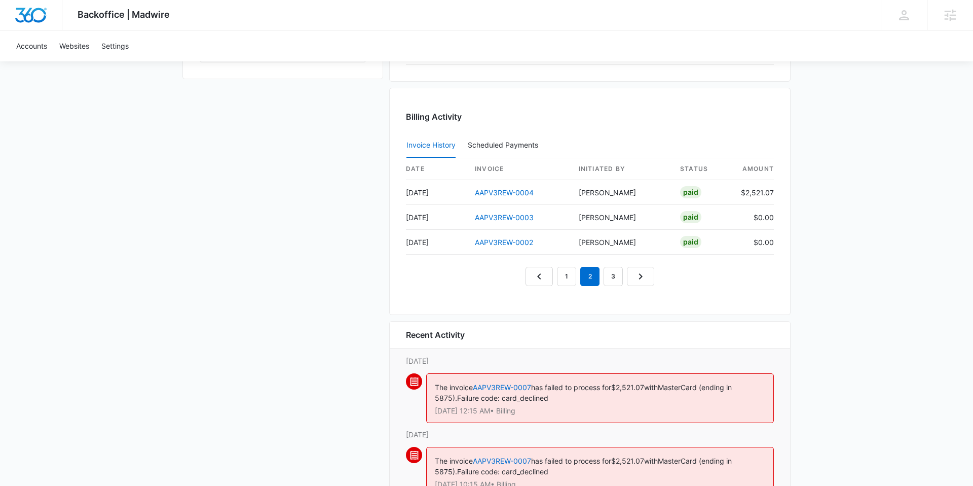
scroll to position [980, 0]
click at [567, 277] on link "1" at bounding box center [566, 275] width 19 height 19
click at [590, 282] on link "2" at bounding box center [589, 275] width 19 height 19
click at [618, 280] on link "3" at bounding box center [613, 275] width 19 height 19
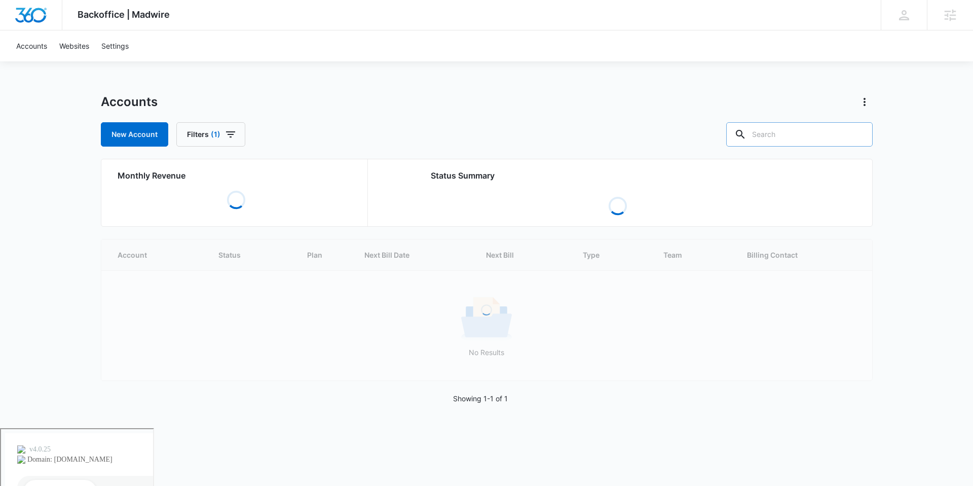
click at [799, 140] on input "text" at bounding box center [799, 134] width 147 height 24
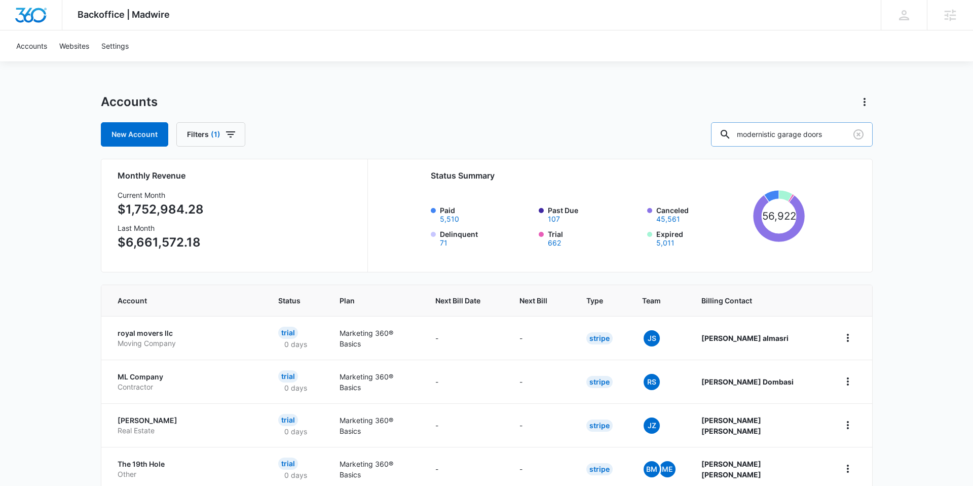
scroll to position [0, 2]
type input "modernistic garage doors"
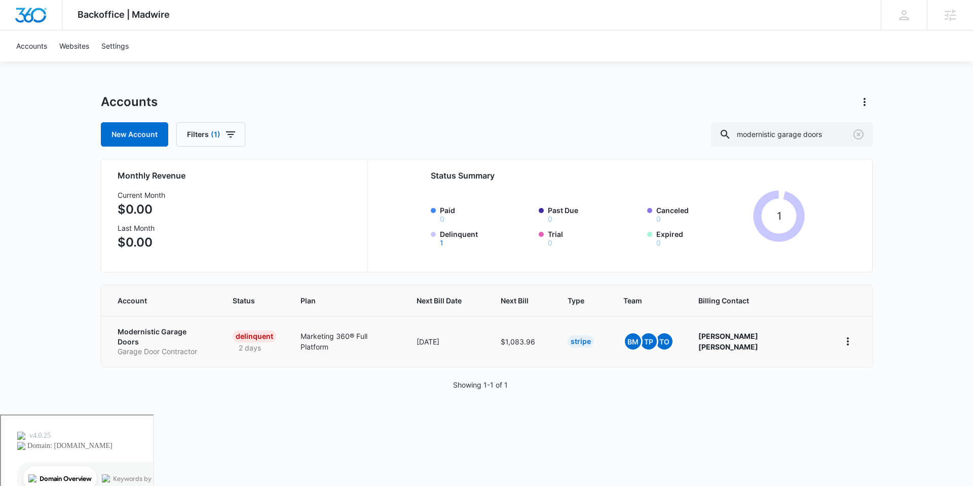
click at [165, 330] on p "Modernistic Garage Doors" at bounding box center [163, 336] width 91 height 20
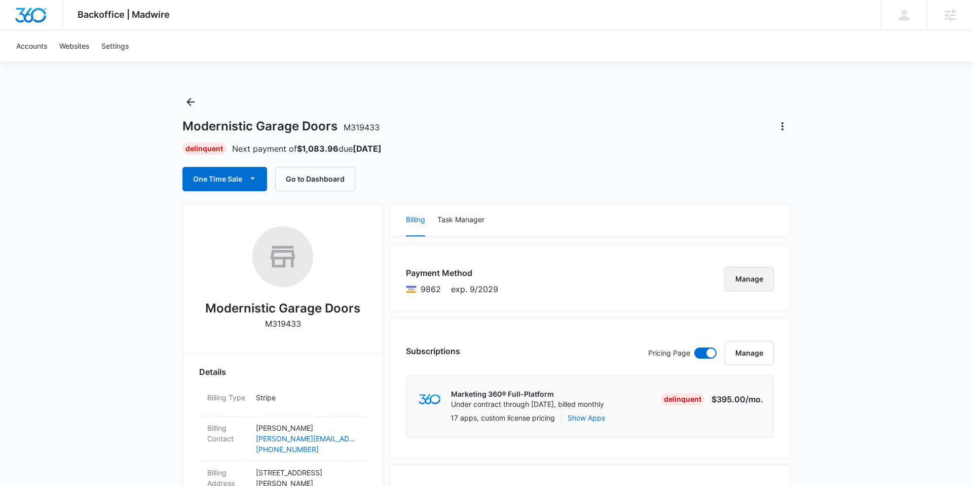
click at [738, 279] on button "Manage" at bounding box center [749, 279] width 49 height 24
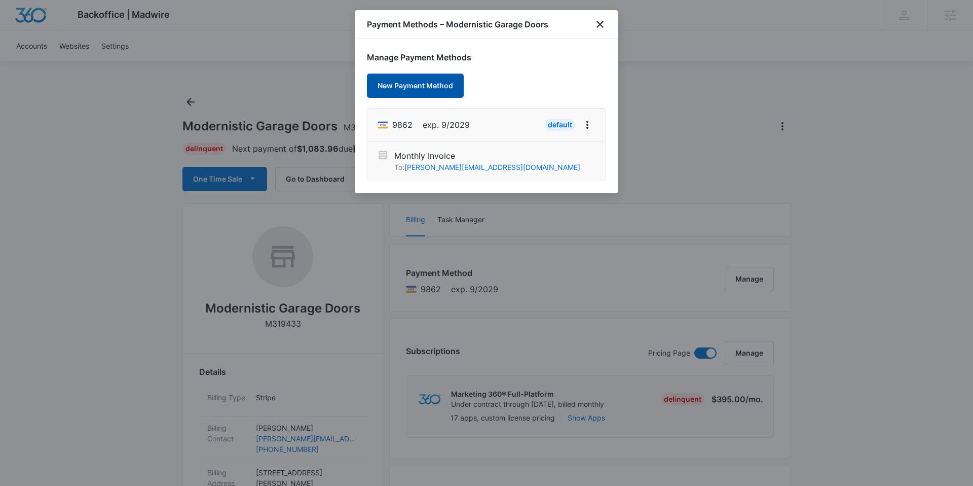
click at [418, 88] on button "New Payment Method" at bounding box center [415, 86] width 97 height 24
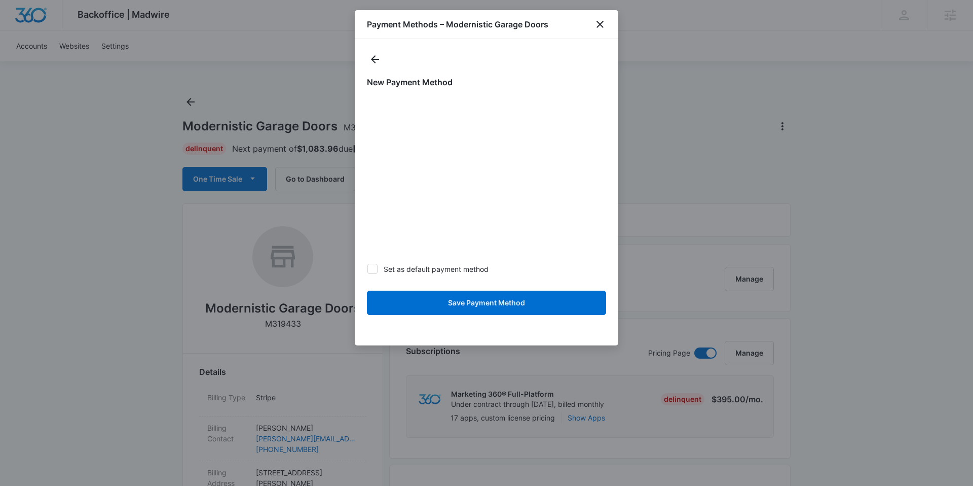
click at [365, 264] on div "New Payment Method Set as default payment method Save Payment Method" at bounding box center [487, 192] width 264 height 306
click at [372, 266] on icon at bounding box center [372, 268] width 9 height 9
click at [368, 269] on input "Set as default payment method" at bounding box center [367, 269] width 1 height 1
checkbox input "true"
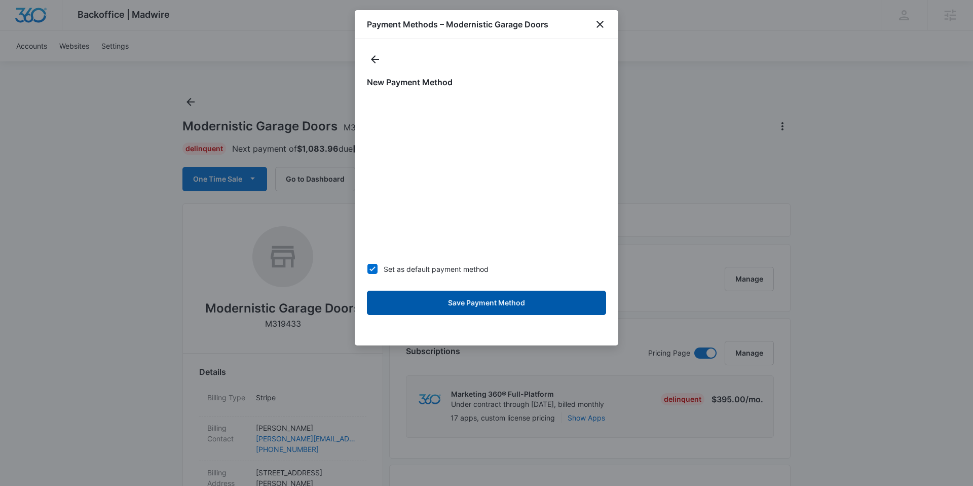
click at [459, 304] on button "Save Payment Method" at bounding box center [486, 302] width 239 height 24
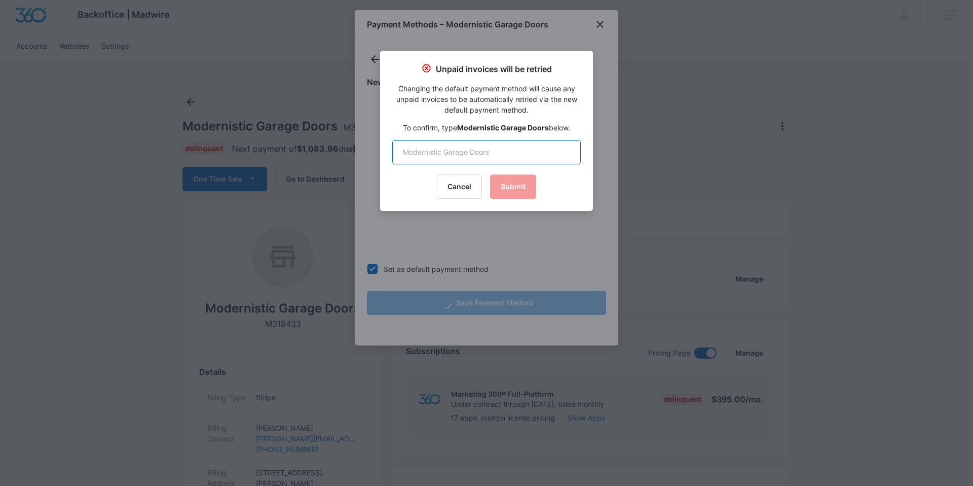
click at [498, 157] on input "text" at bounding box center [486, 152] width 189 height 24
type input "Modernistic Garage Doors"
click at [517, 186] on button "Submit" at bounding box center [513, 186] width 46 height 24
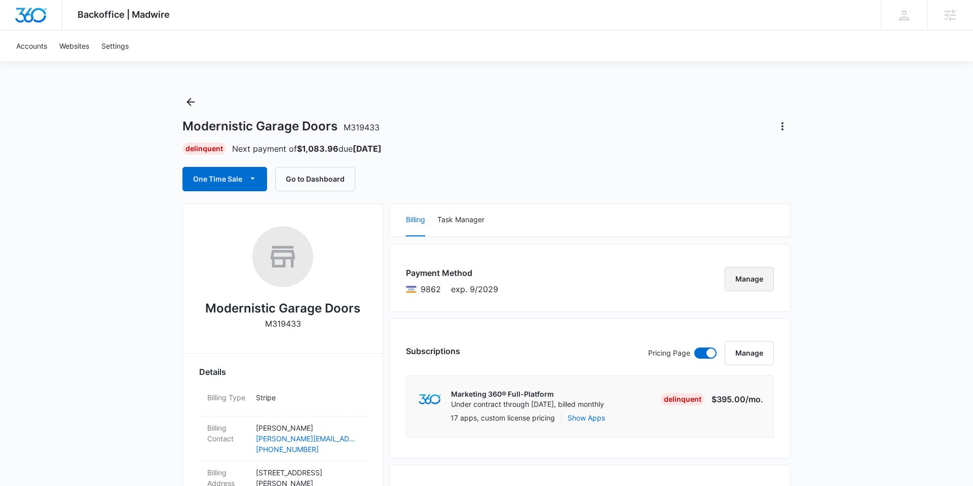
click at [753, 280] on button "Manage" at bounding box center [749, 279] width 49 height 24
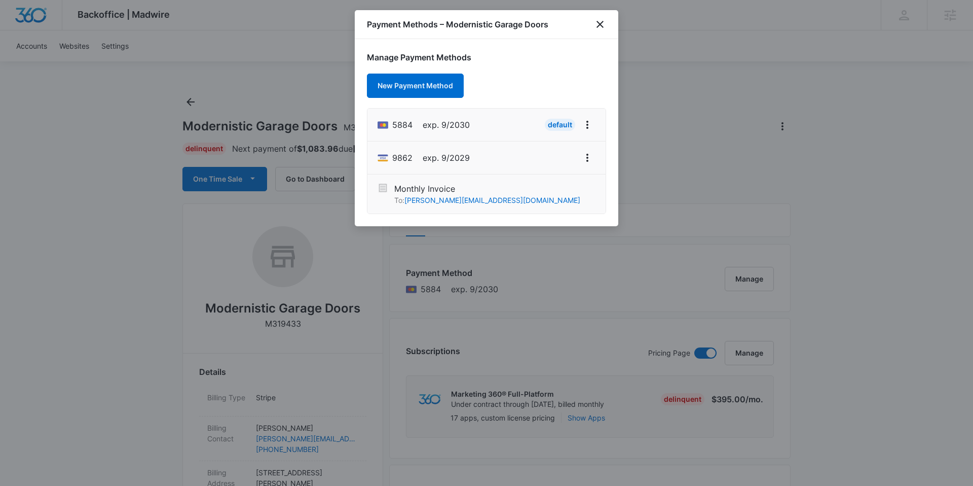
click at [622, 259] on div at bounding box center [486, 243] width 973 height 486
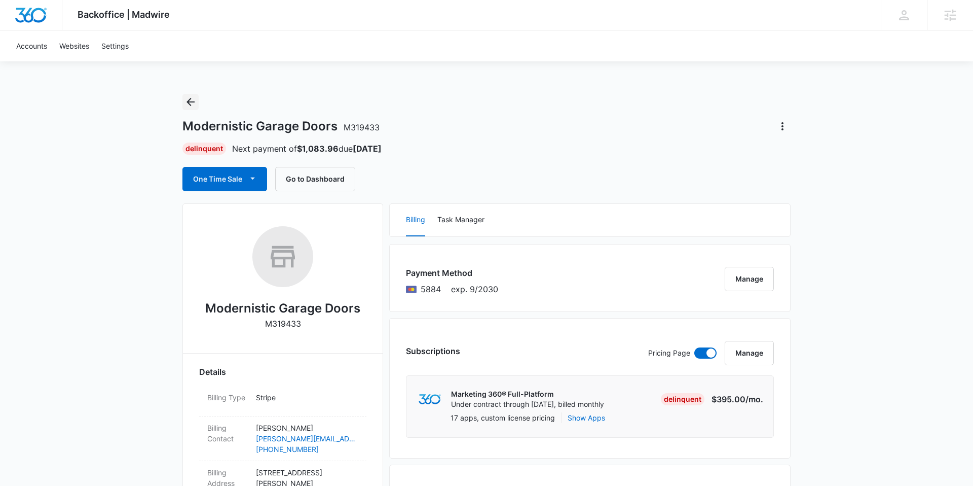
click at [190, 98] on icon "Back" at bounding box center [191, 102] width 12 height 12
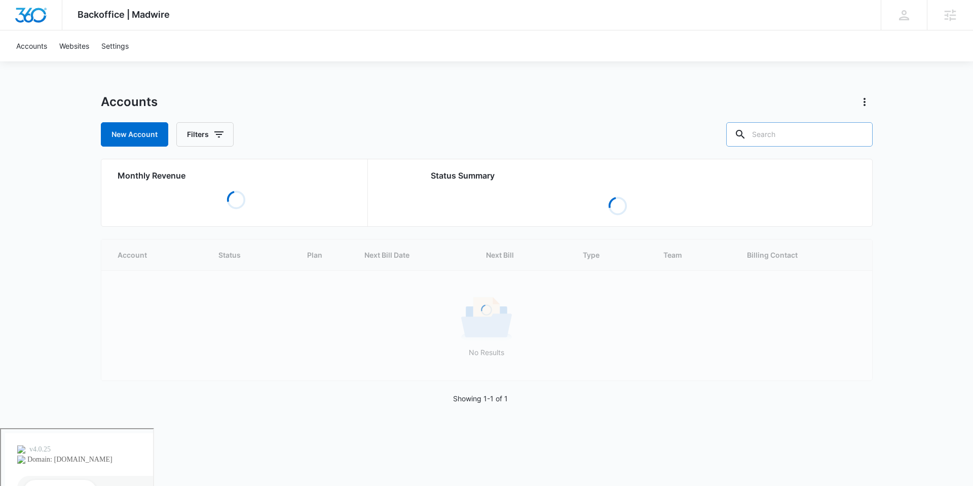
click at [812, 129] on input "text" at bounding box center [799, 134] width 147 height 24
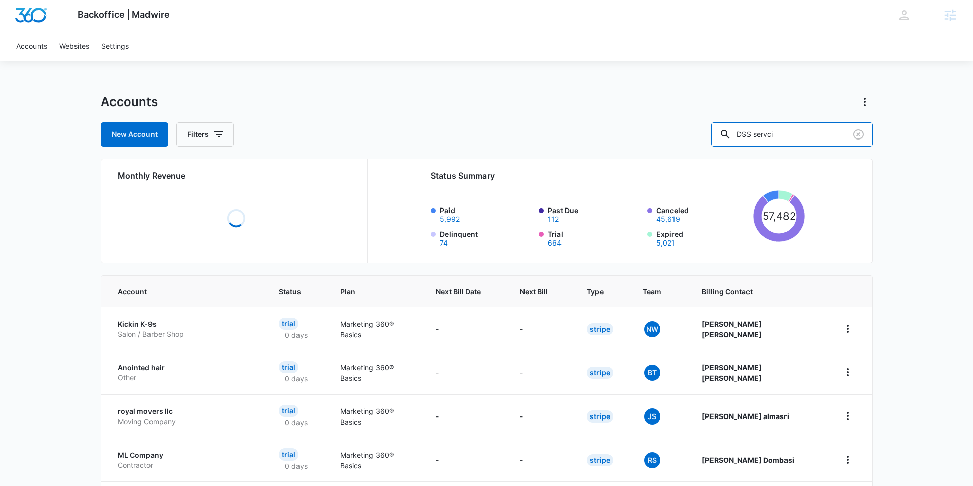
type input "DSS servci"
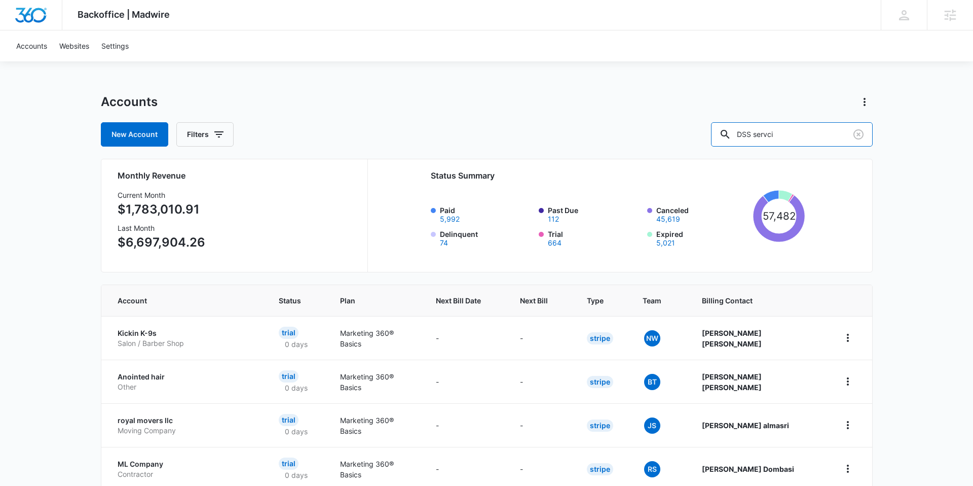
drag, startPoint x: 812, startPoint y: 136, endPoint x: 718, endPoint y: 132, distance: 93.9
click at [718, 132] on div "New Account Filters DSS servci" at bounding box center [487, 134] width 772 height 24
type input "sunrush"
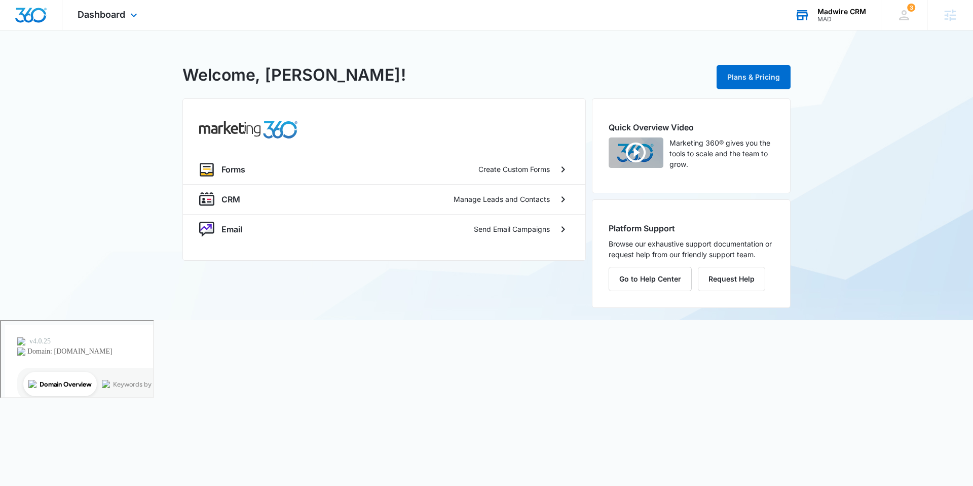
click at [823, 13] on div "Madwire CRM" at bounding box center [842, 12] width 49 height 8
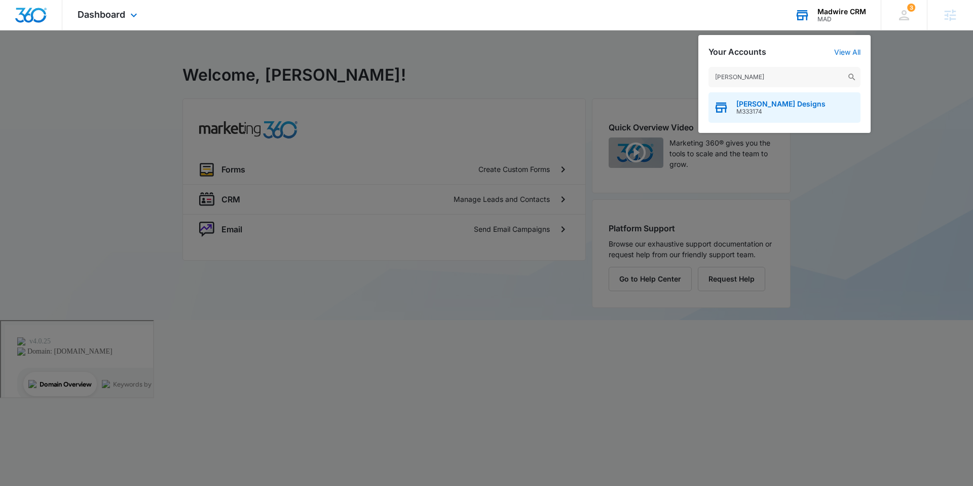
type input "[PERSON_NAME]"
click at [775, 103] on span "[PERSON_NAME] Designs" at bounding box center [781, 104] width 89 height 8
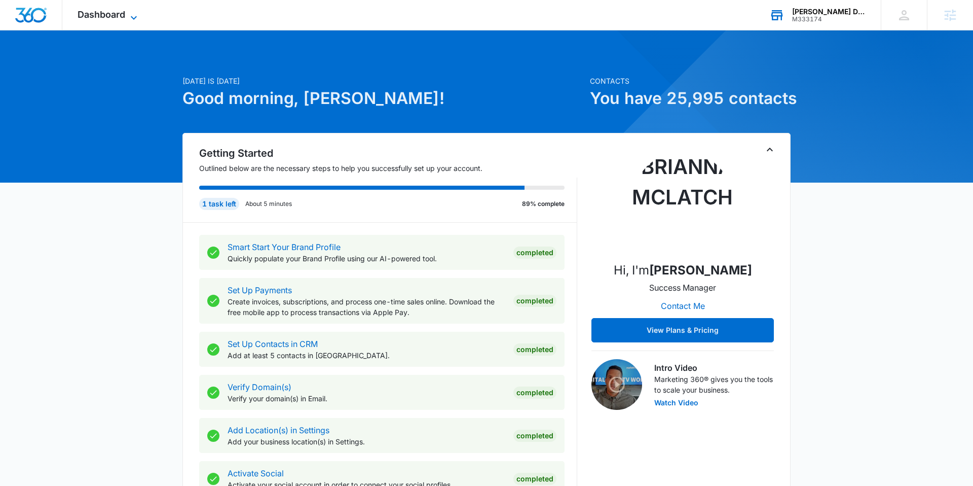
click at [121, 12] on span "Dashboard" at bounding box center [102, 14] width 48 height 11
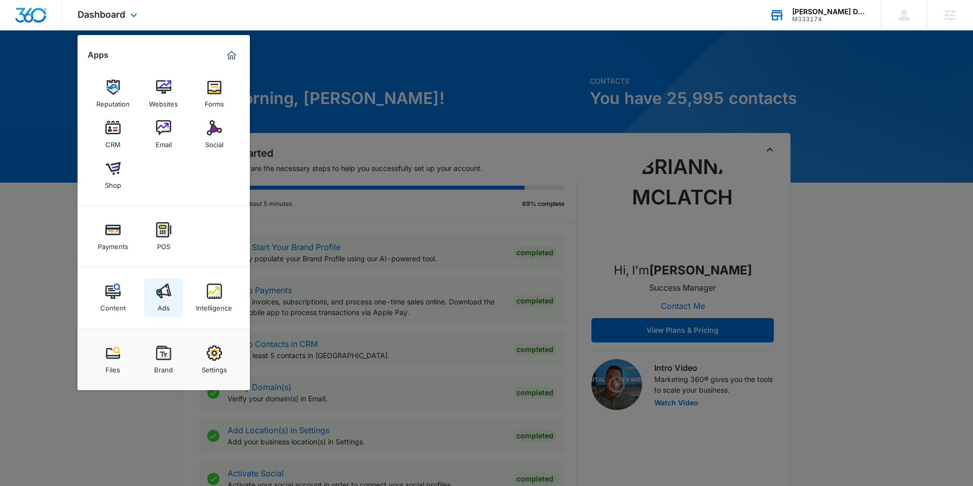
click at [156, 300] on link "Ads" at bounding box center [163, 297] width 39 height 39
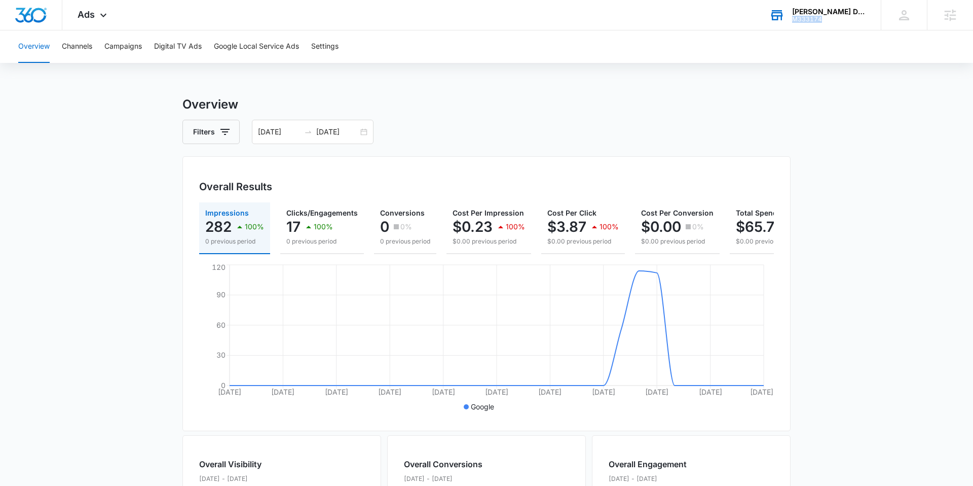
drag, startPoint x: 827, startPoint y: 19, endPoint x: 794, endPoint y: 20, distance: 33.5
click at [794, 20] on div "M333174" at bounding box center [829, 19] width 74 height 7
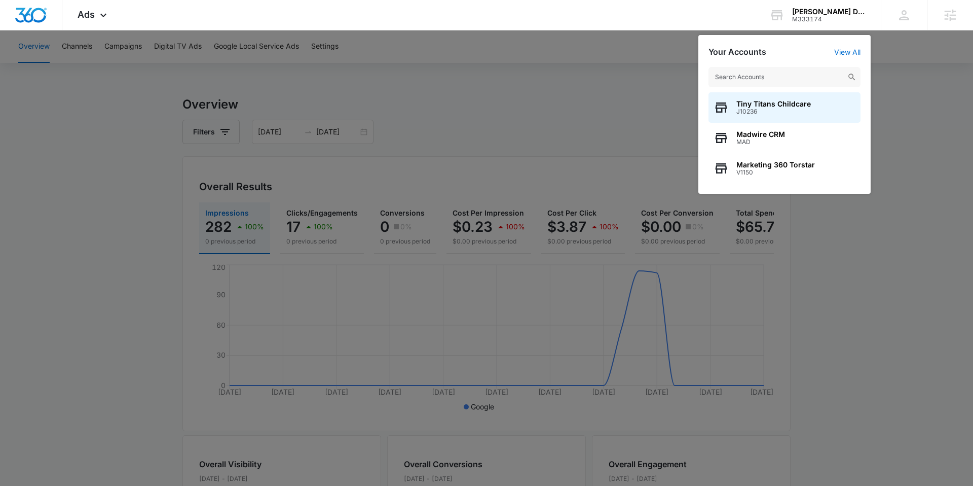
click at [506, 154] on div at bounding box center [486, 243] width 973 height 486
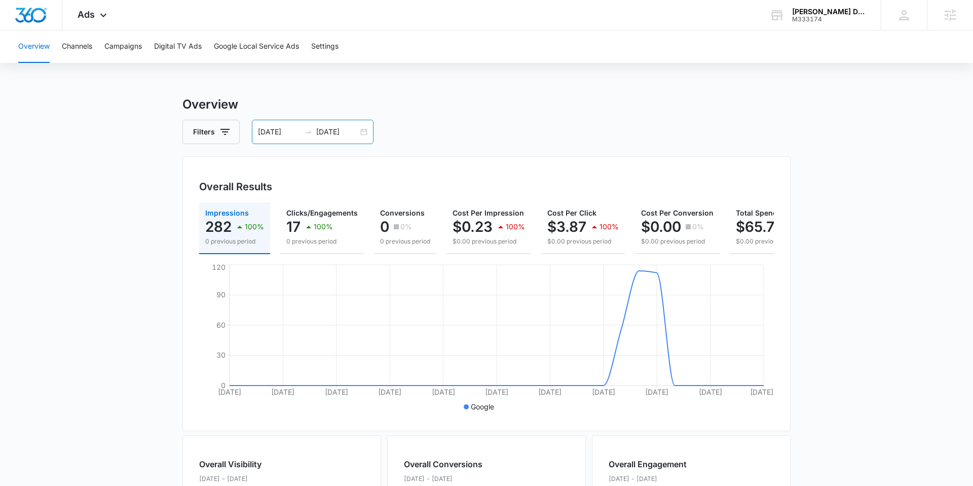
click at [365, 133] on div "[DATE] [DATE]" at bounding box center [313, 132] width 122 height 24
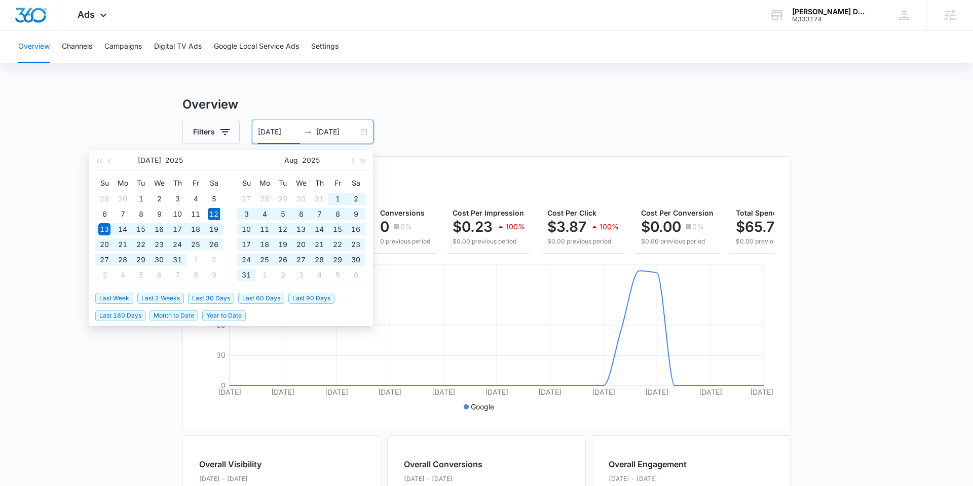
click at [261, 295] on span "Last 60 Days" at bounding box center [261, 298] width 46 height 11
type input "[DATE]"
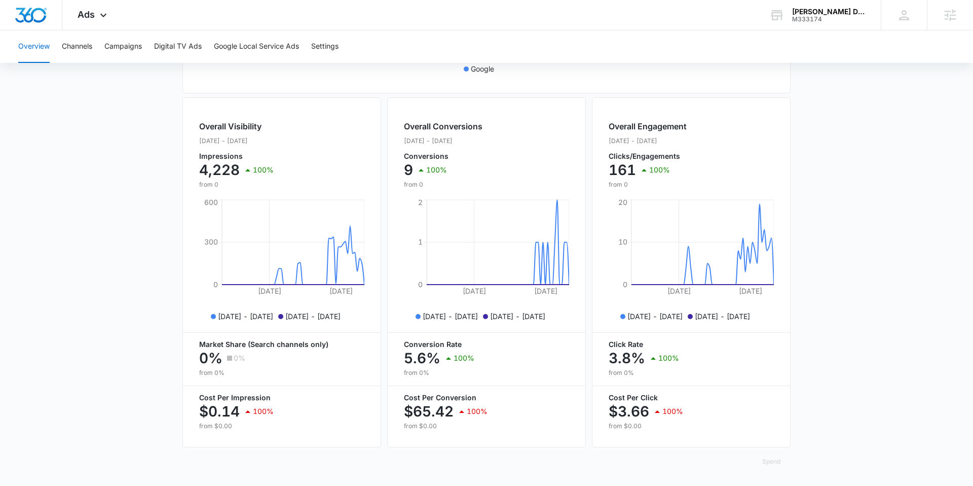
scroll to position [336, 0]
click at [69, 51] on button "Channels" at bounding box center [77, 46] width 30 height 32
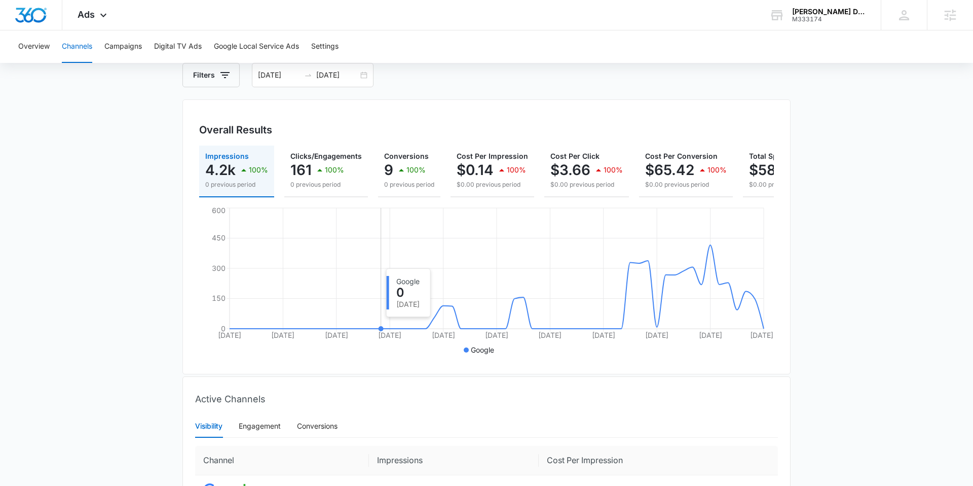
scroll to position [157, 0]
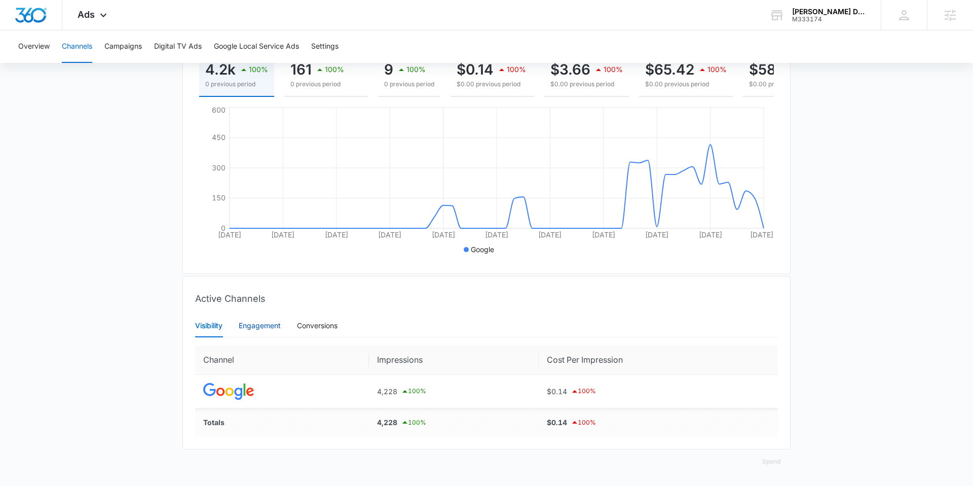
click at [261, 325] on div "Engagement" at bounding box center [260, 325] width 42 height 11
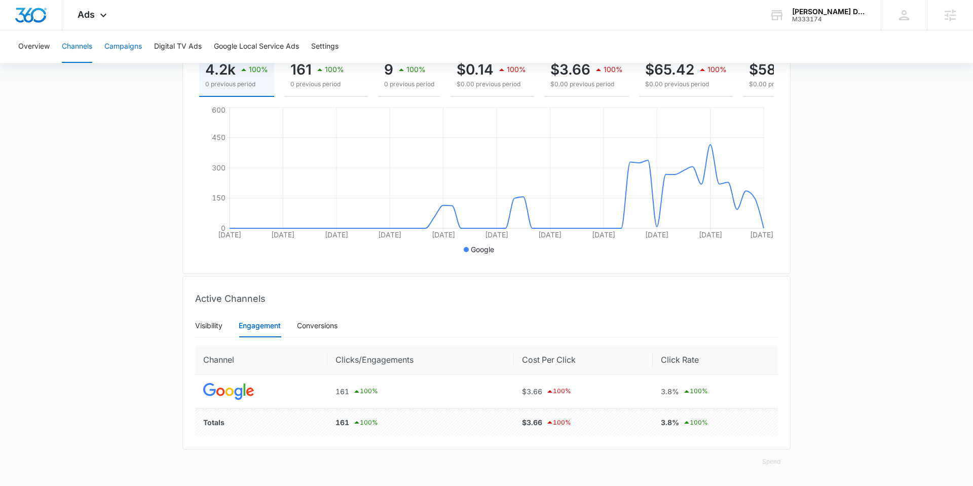
click at [121, 45] on button "Campaigns" at bounding box center [123, 46] width 38 height 32
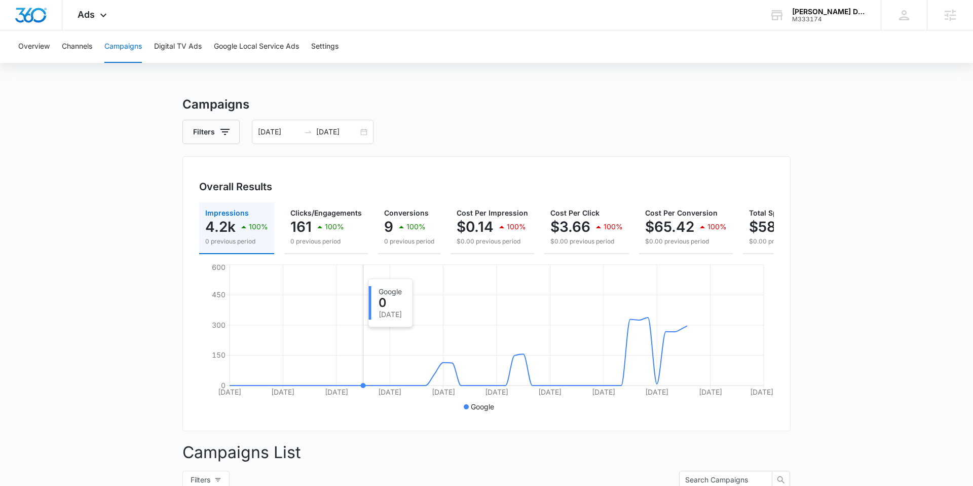
scroll to position [279, 0]
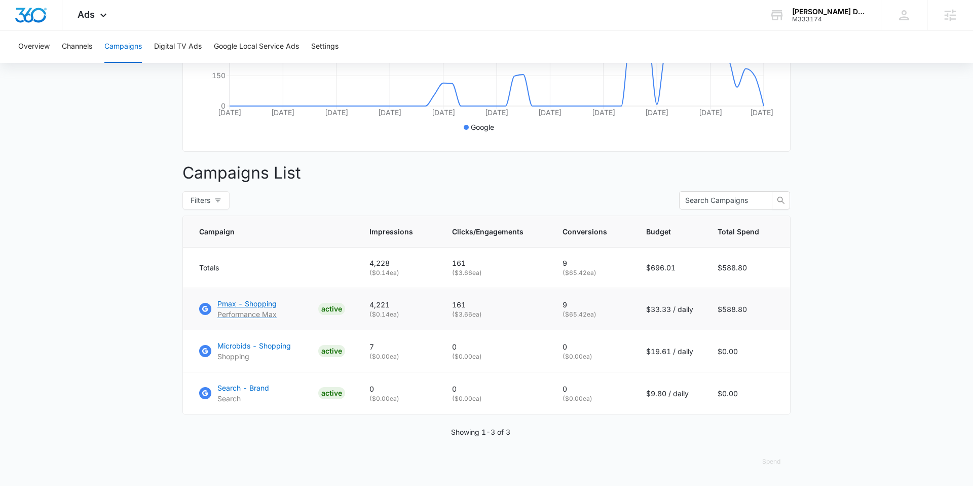
click at [238, 305] on p "Pmax - Shopping" at bounding box center [246, 303] width 59 height 11
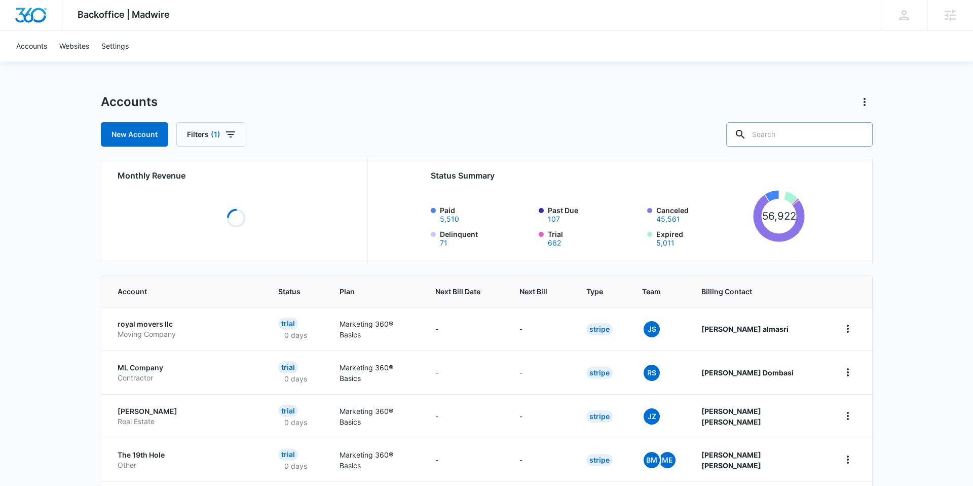
click at [782, 134] on input "text" at bounding box center [799, 134] width 147 height 24
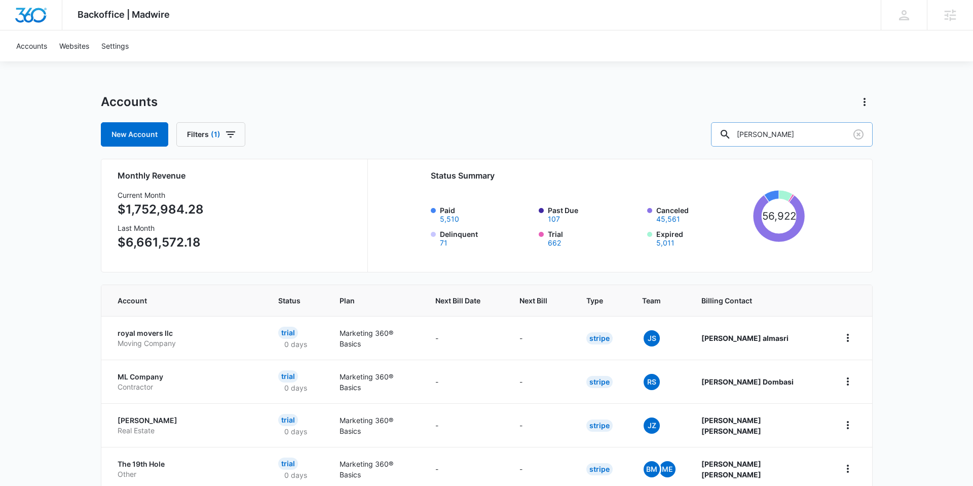
type input "[PERSON_NAME]"
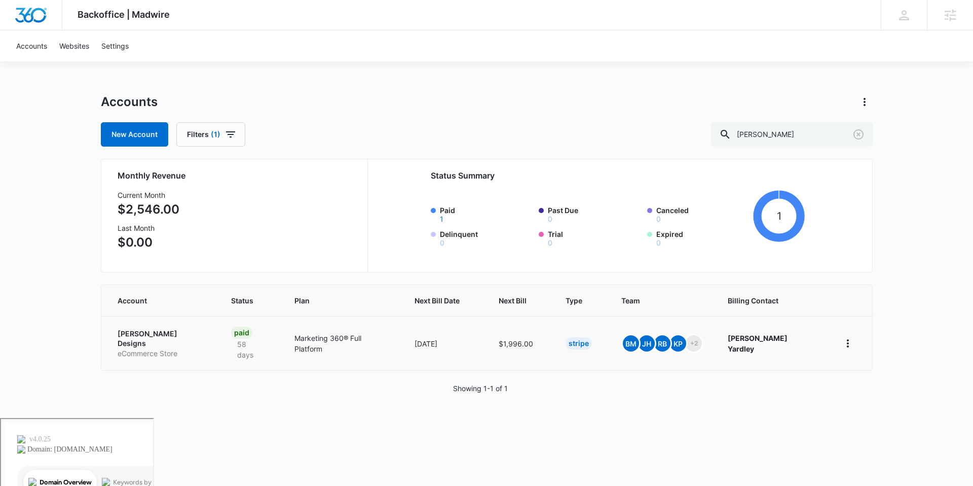
click at [162, 348] on p "eCommerce Store" at bounding box center [162, 353] width 89 height 10
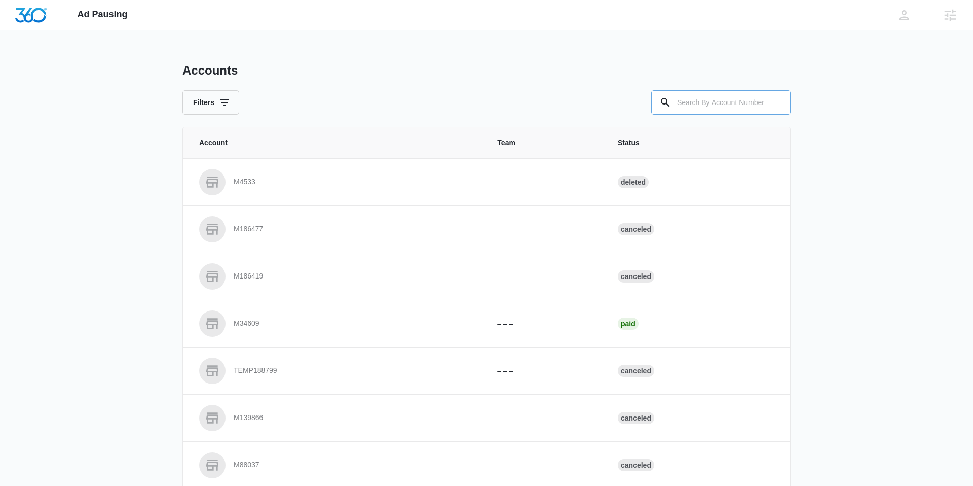
click at [689, 101] on input "text" at bounding box center [720, 102] width 139 height 24
click at [699, 103] on input "text" at bounding box center [720, 102] width 139 height 24
paste input "[URL][DOMAIN_NAME]"
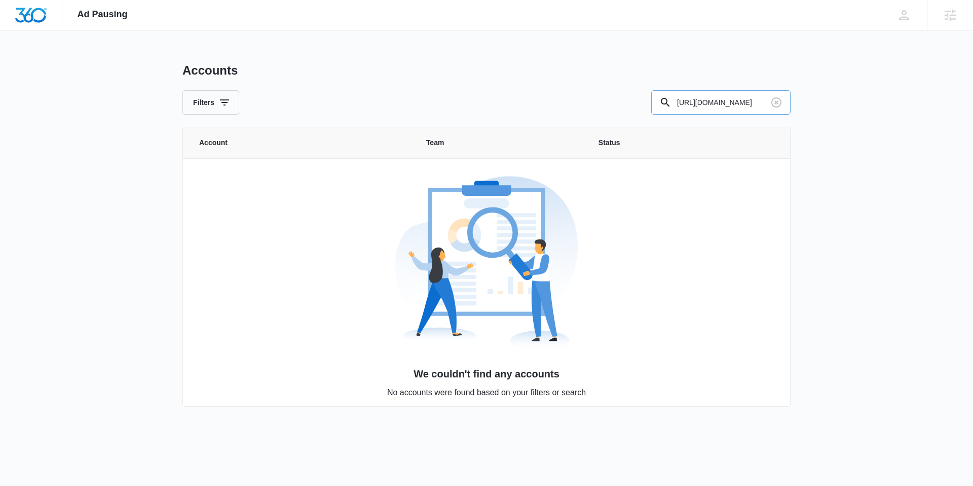
scroll to position [0, 4]
type input "[URL][DOMAIN_NAME]"
click at [778, 104] on icon "Clear" at bounding box center [777, 102] width 12 height 12
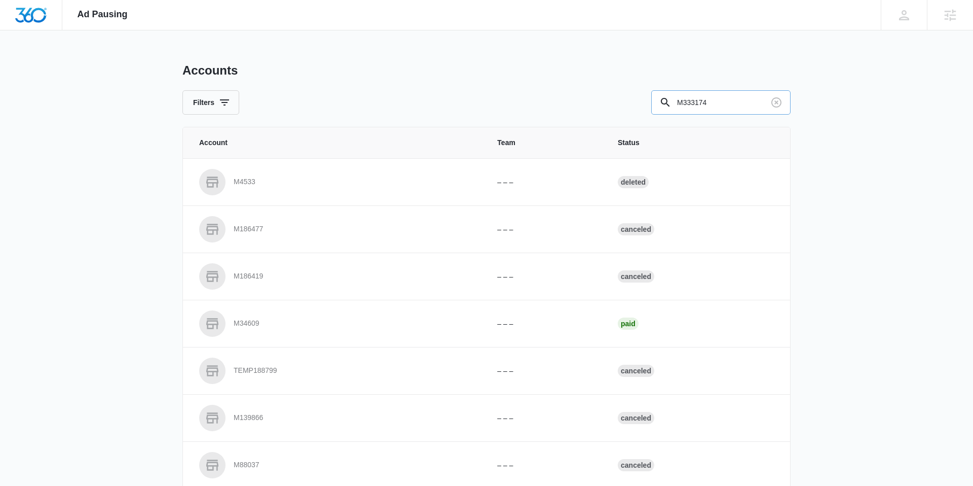
type input "M333174"
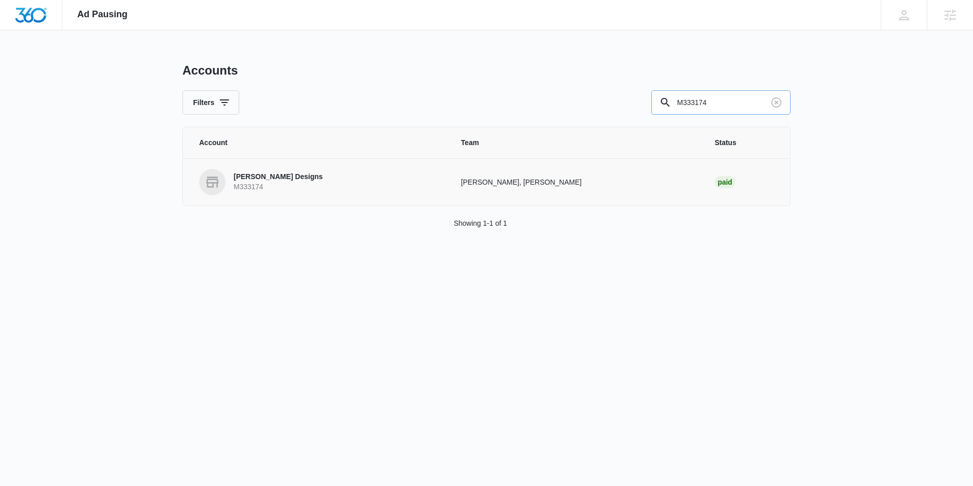
click at [293, 186] on p "M333174" at bounding box center [278, 187] width 89 height 10
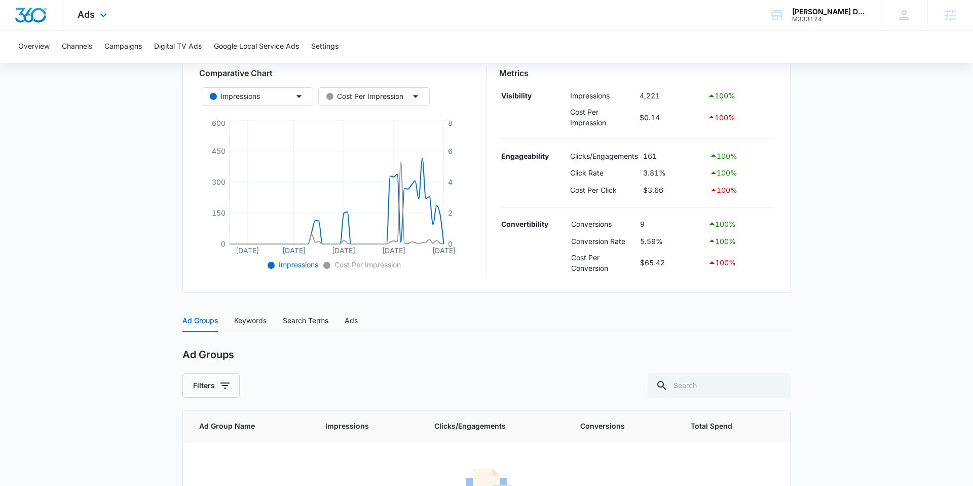
scroll to position [252, 0]
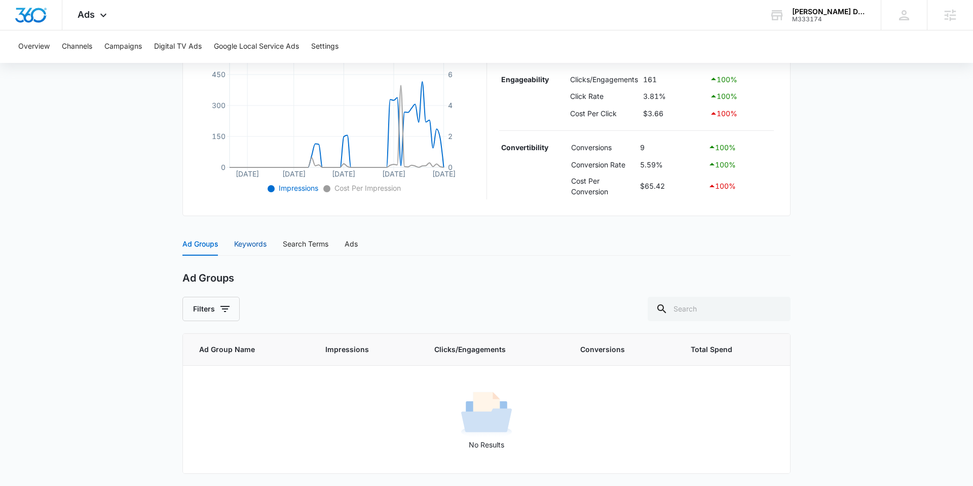
click at [239, 240] on div "Keywords" at bounding box center [250, 243] width 32 height 11
click at [314, 249] on div "Search Terms" at bounding box center [306, 243] width 46 height 11
click at [354, 245] on div "Ads" at bounding box center [351, 243] width 13 height 11
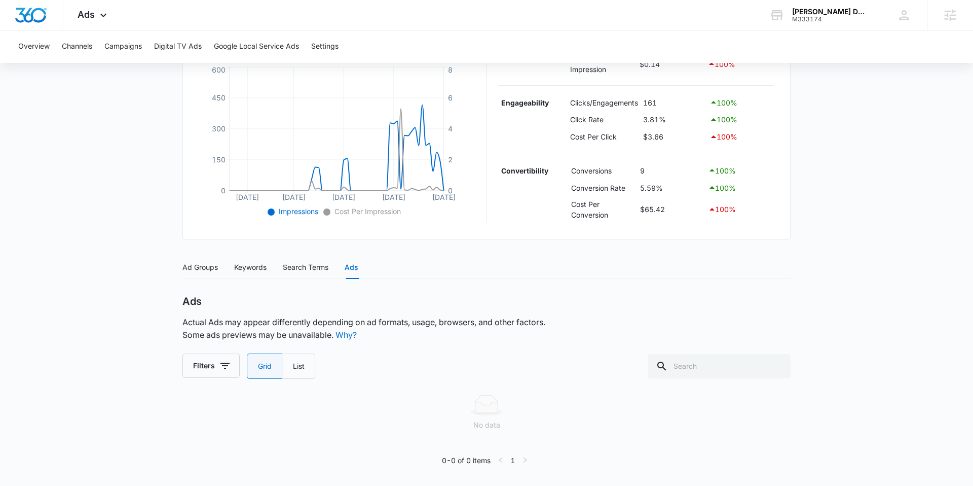
scroll to position [0, 0]
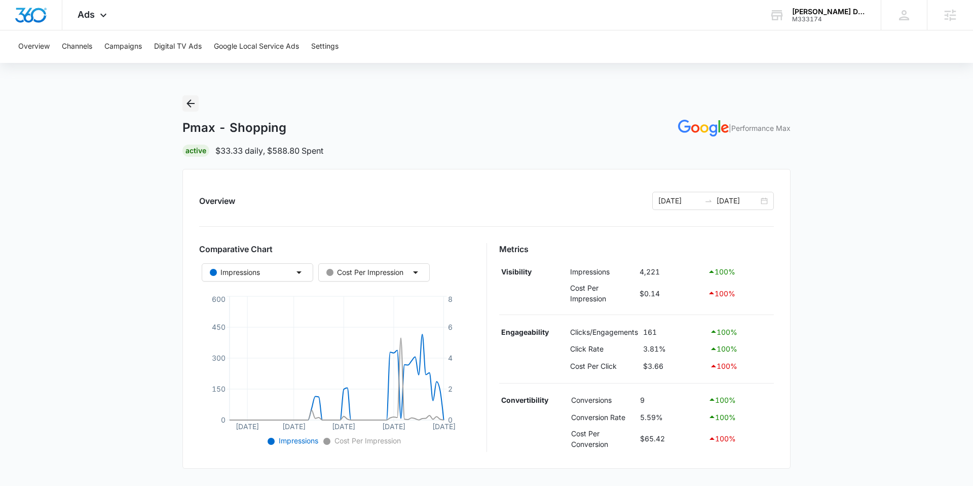
click at [191, 99] on icon "Back" at bounding box center [191, 103] width 12 height 12
